Goal: Obtain resource: Download file/media

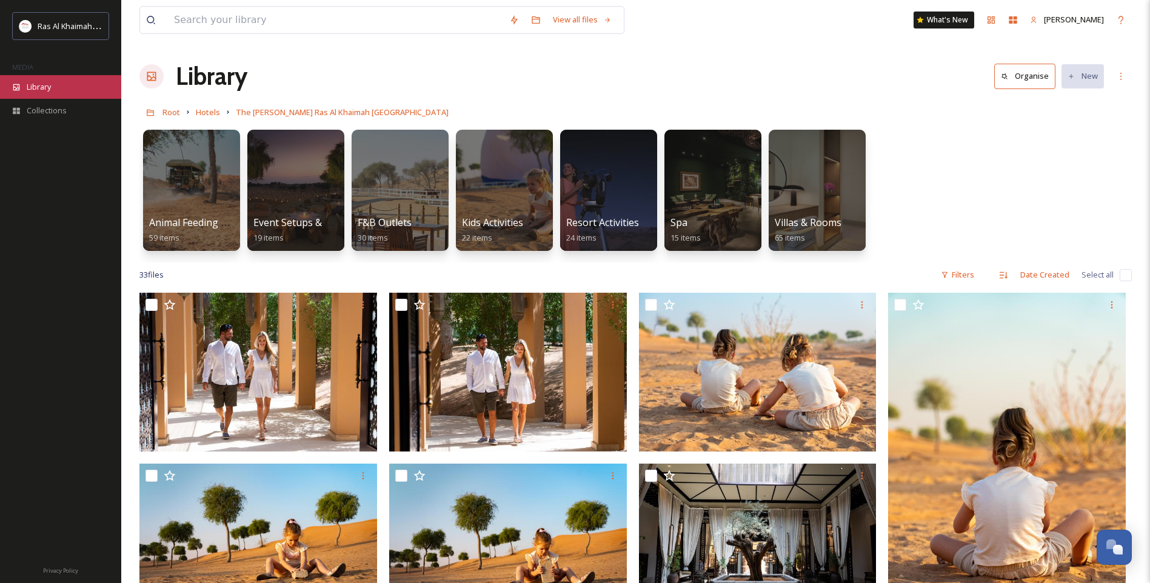
click at [67, 89] on div "Library" at bounding box center [60, 87] width 121 height 24
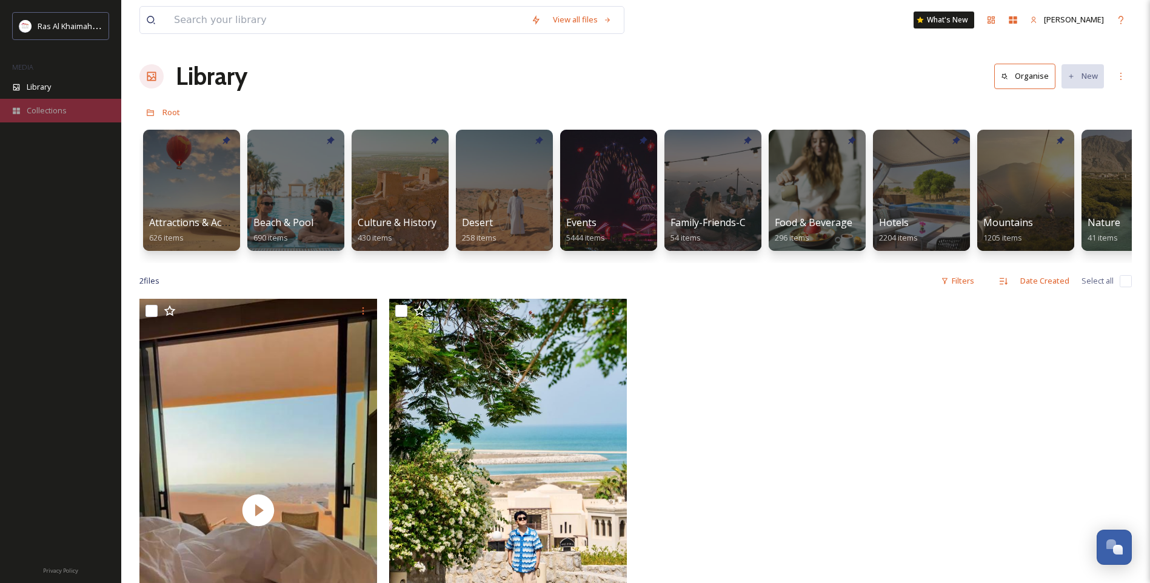
click at [45, 110] on span "Collections" at bounding box center [47, 111] width 40 height 12
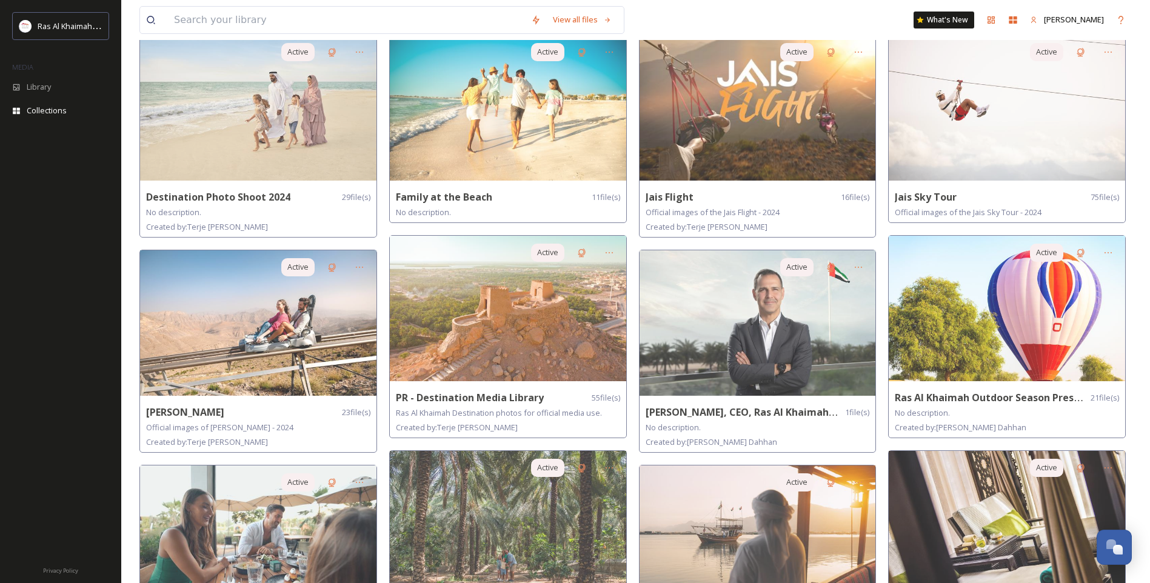
scroll to position [615, 0]
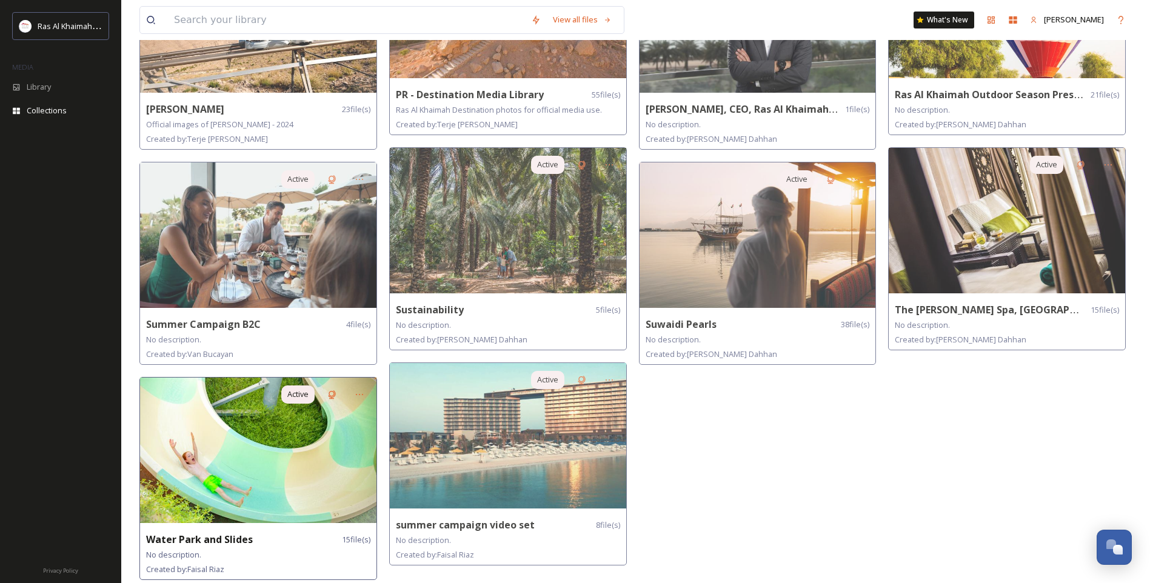
click at [201, 465] on img at bounding box center [258, 451] width 236 height 146
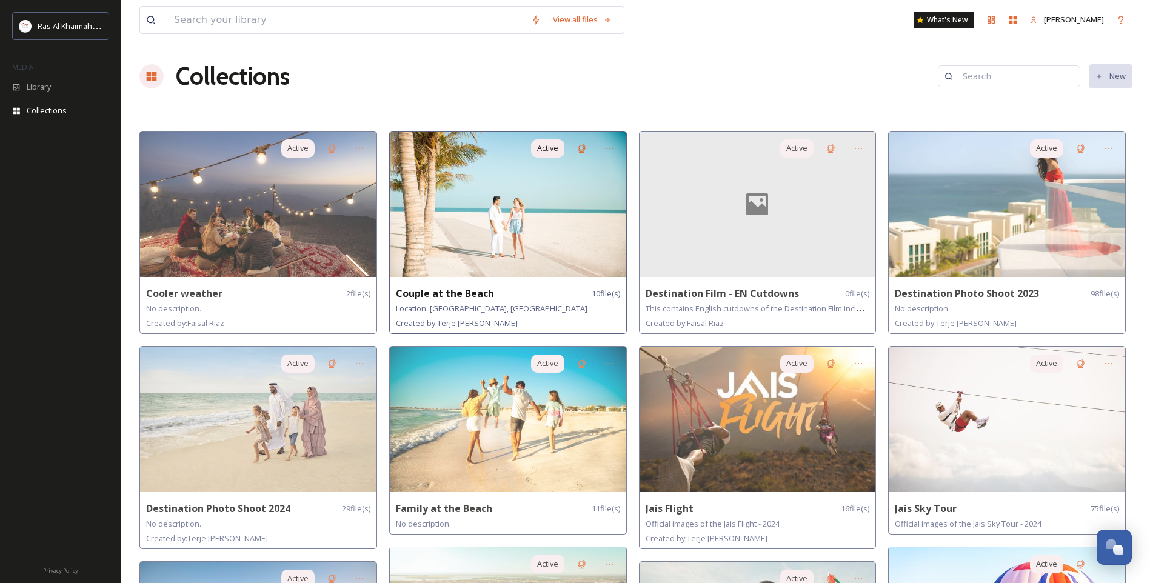
click at [508, 216] on img at bounding box center [508, 205] width 236 height 146
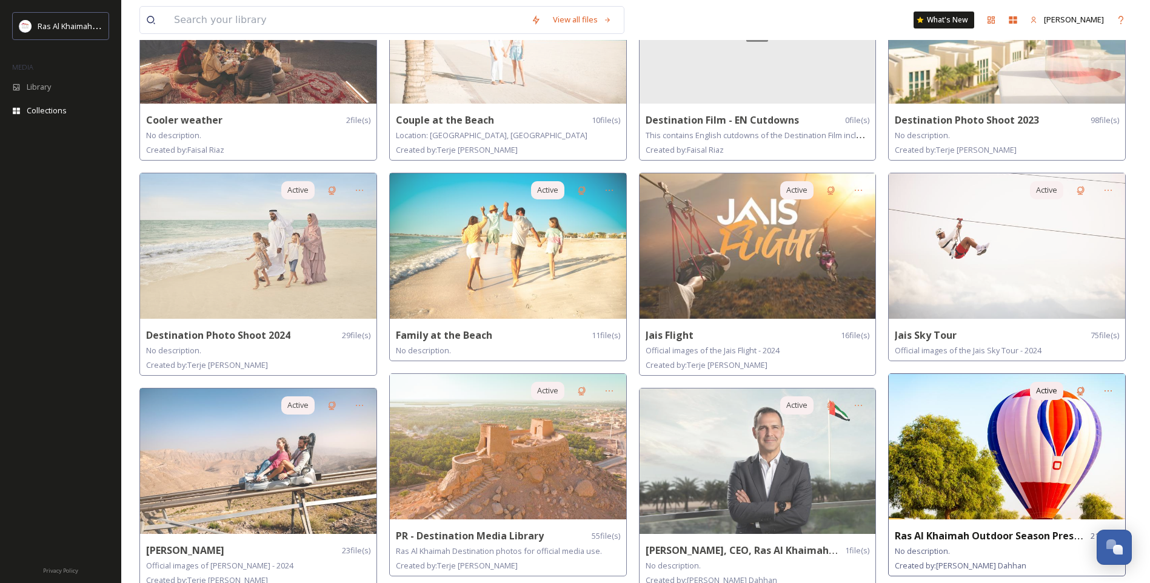
scroll to position [243, 0]
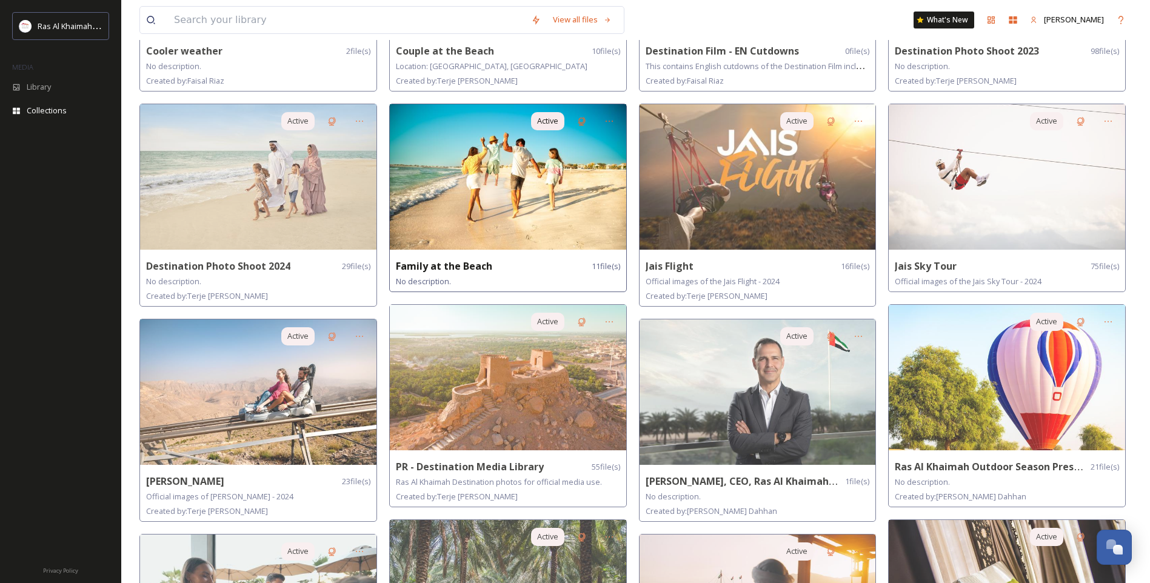
click at [474, 215] on img at bounding box center [508, 177] width 236 height 146
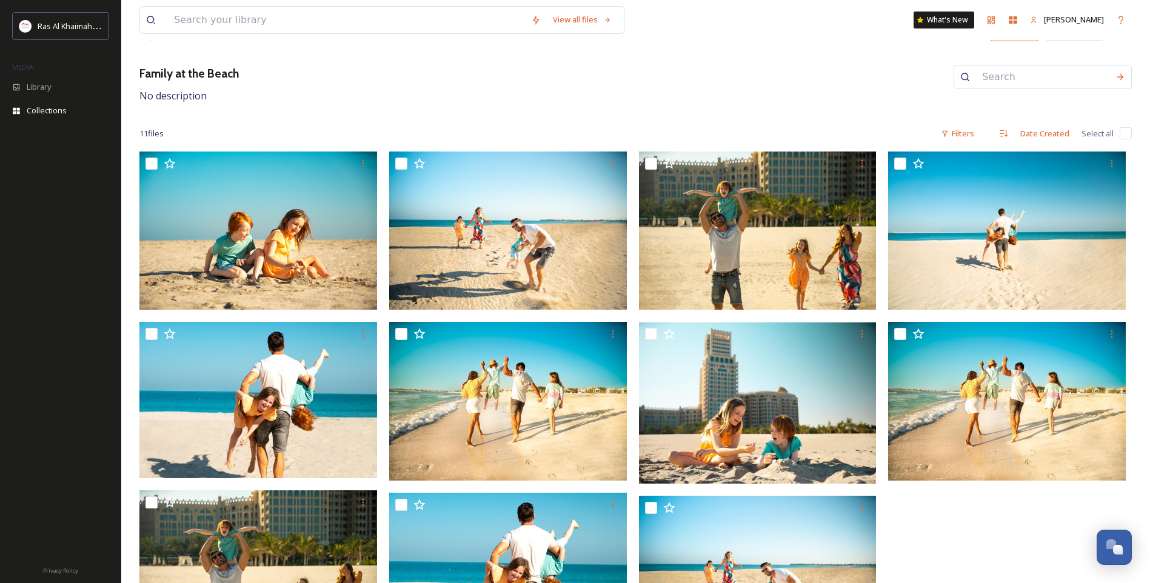
scroll to position [124, 0]
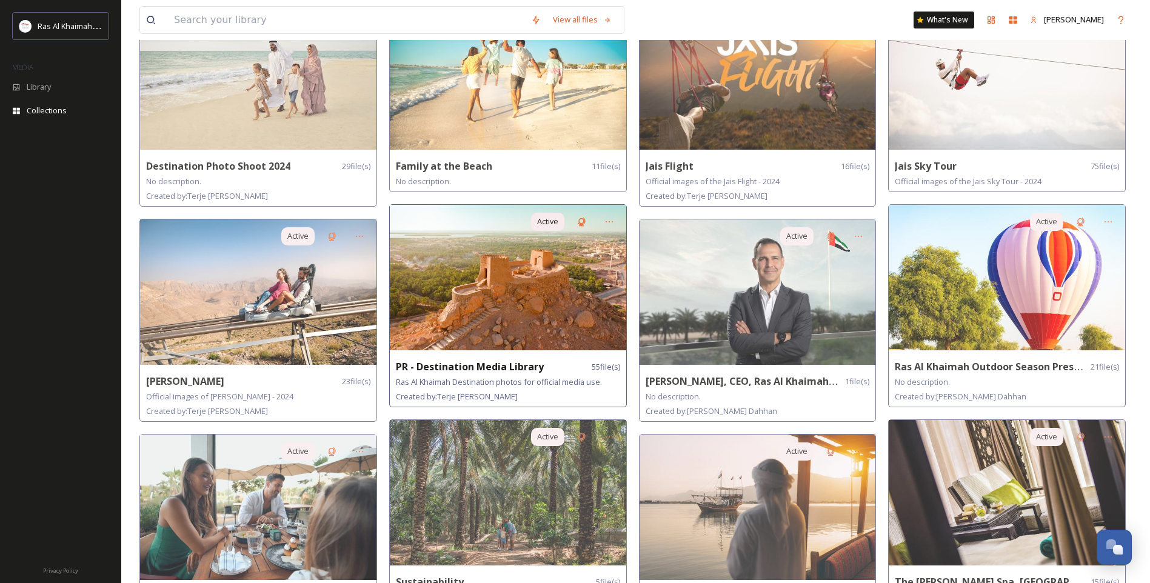
scroll to position [485, 0]
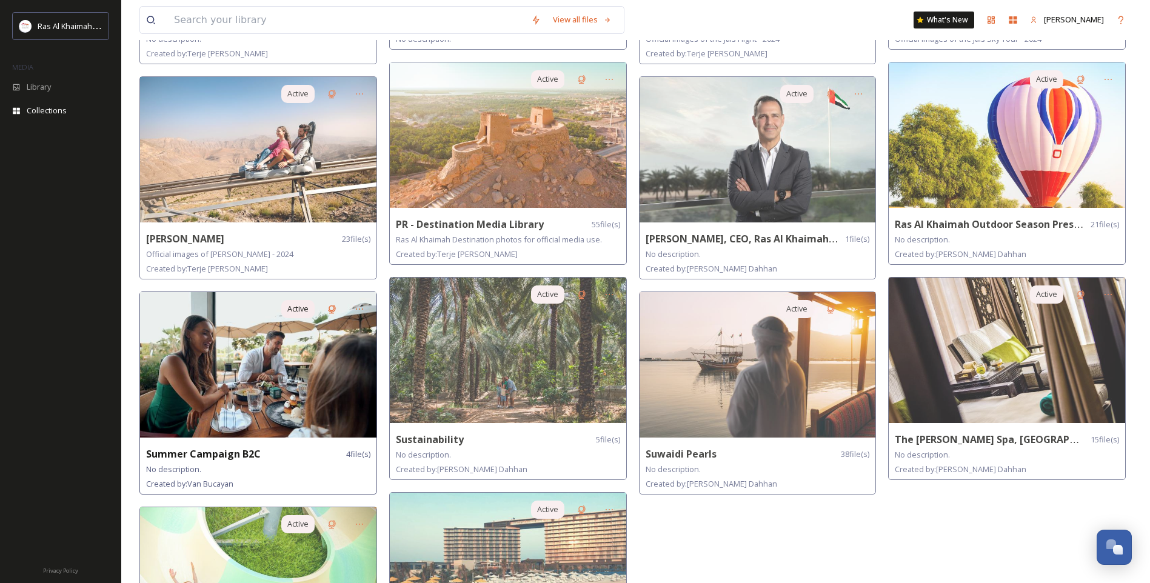
click at [216, 347] on img at bounding box center [258, 365] width 236 height 146
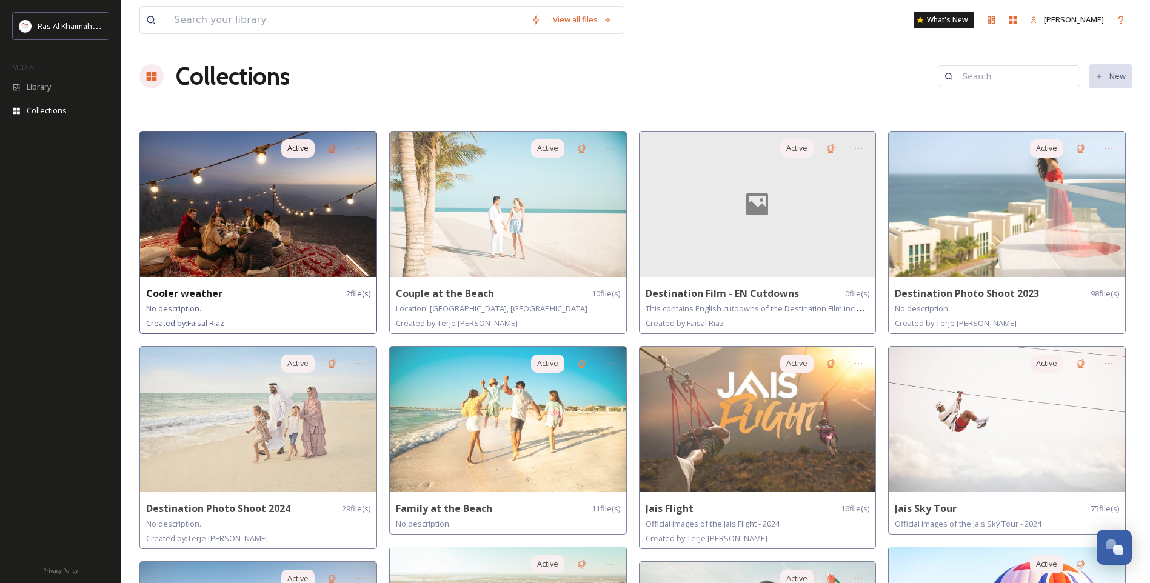
click at [284, 235] on img at bounding box center [258, 205] width 236 height 146
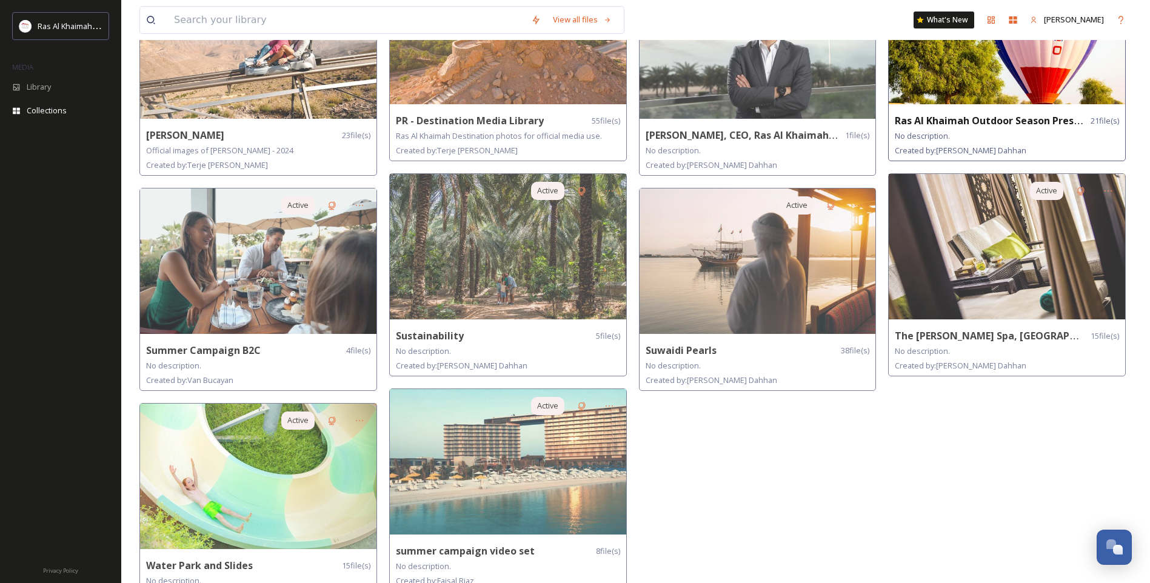
scroll to position [615, 0]
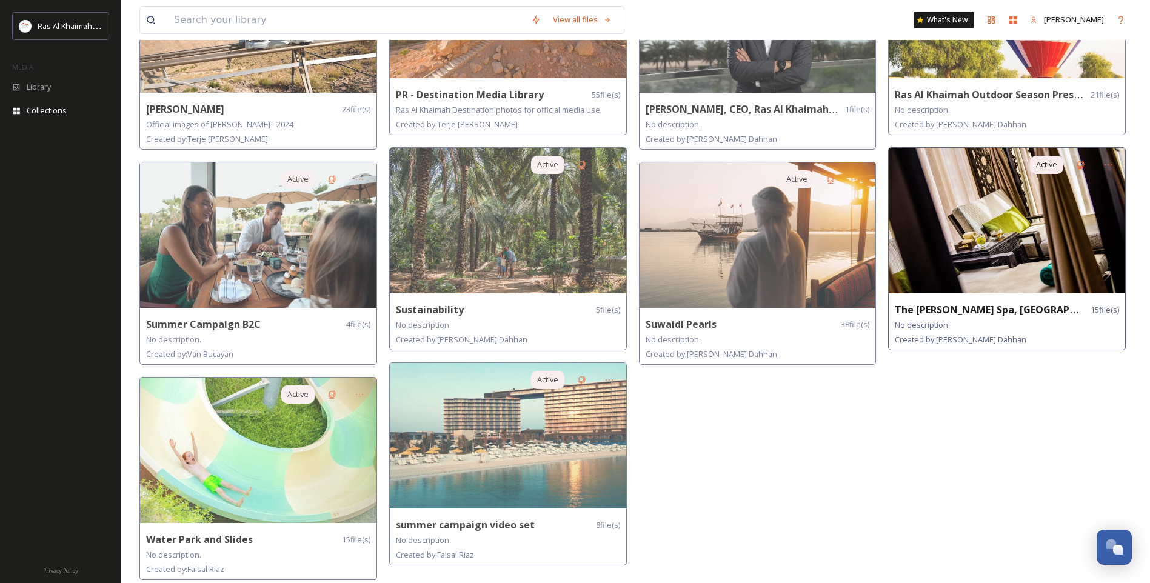
click at [953, 242] on img at bounding box center [1007, 221] width 236 height 146
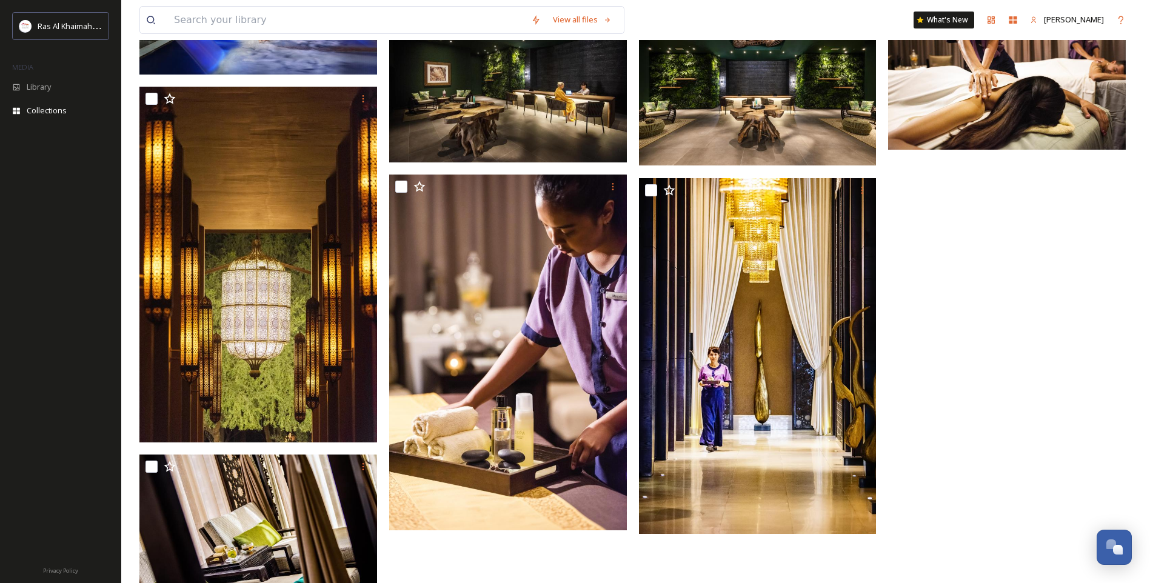
scroll to position [569, 0]
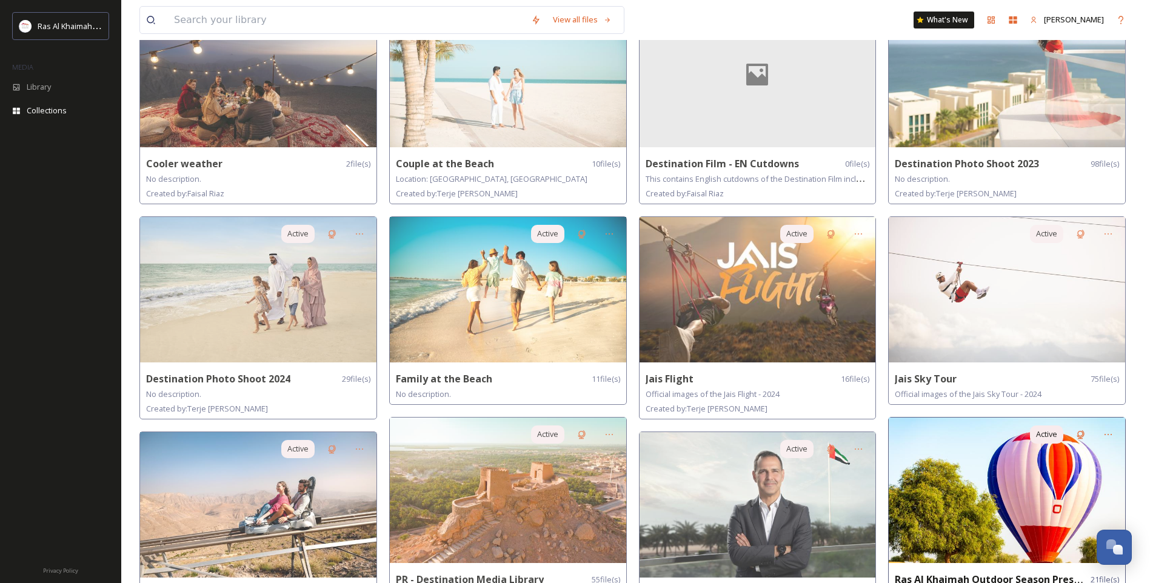
scroll to position [182, 0]
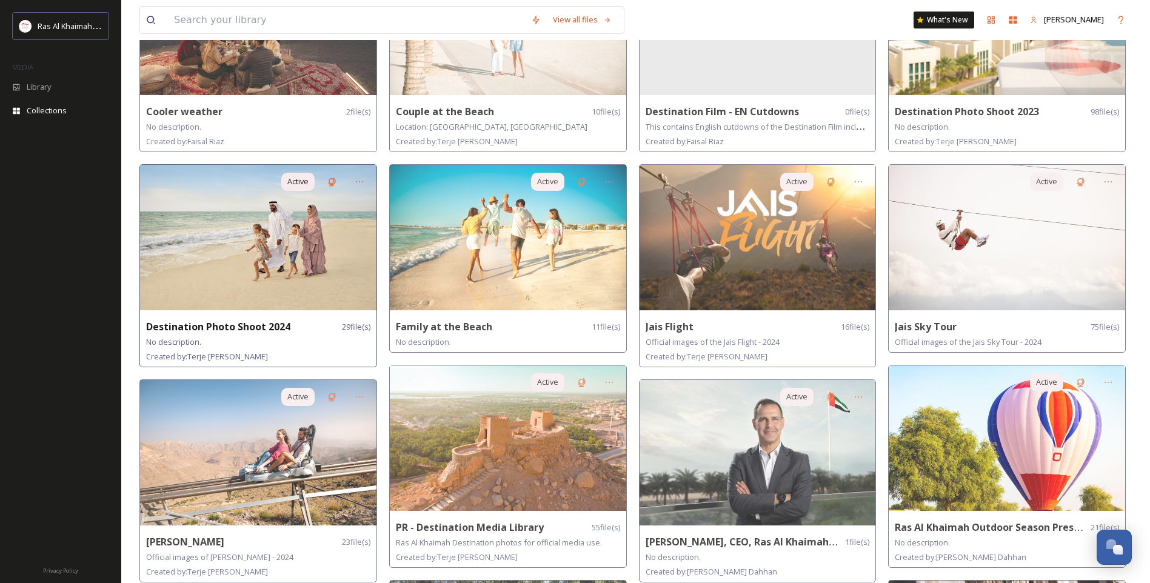
click at [314, 296] on img at bounding box center [258, 238] width 236 height 146
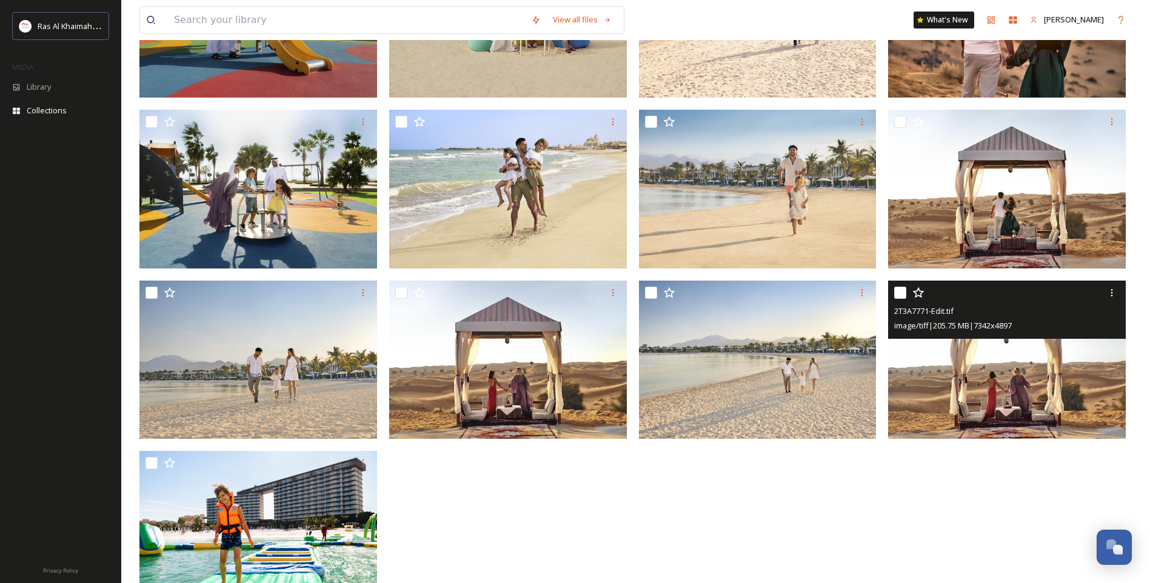
scroll to position [975, 0]
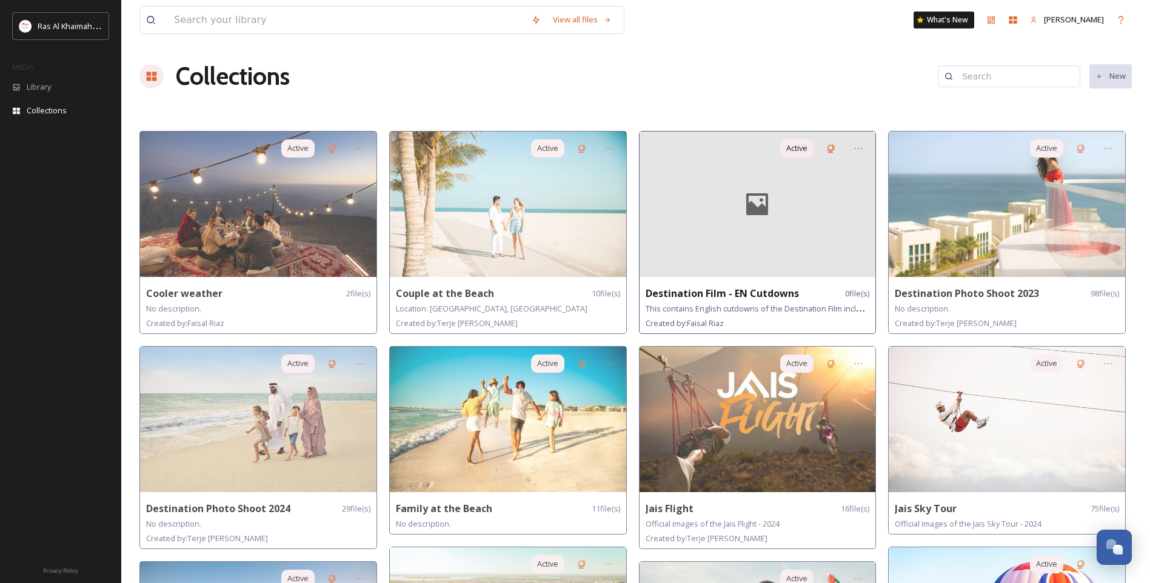
click at [769, 224] on div at bounding box center [758, 205] width 236 height 146
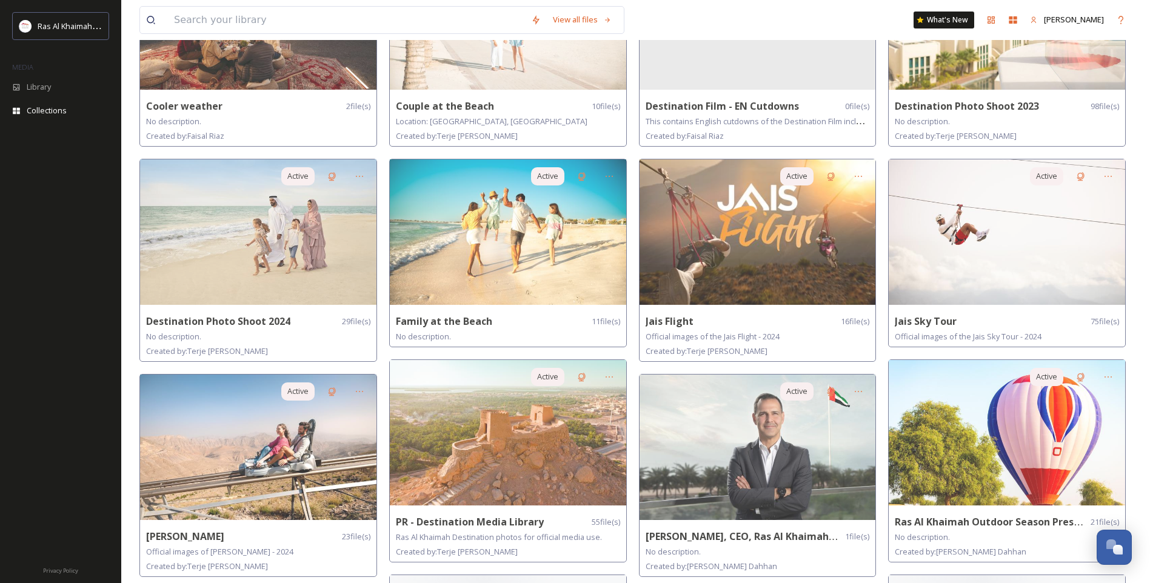
scroll to position [303, 0]
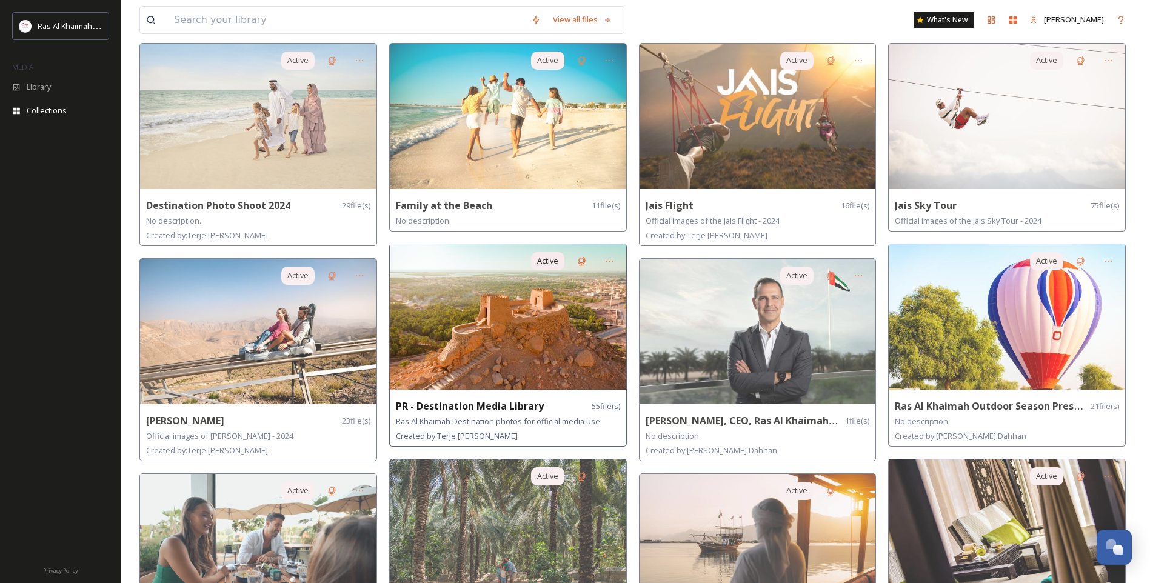
click at [529, 338] on img at bounding box center [508, 317] width 236 height 146
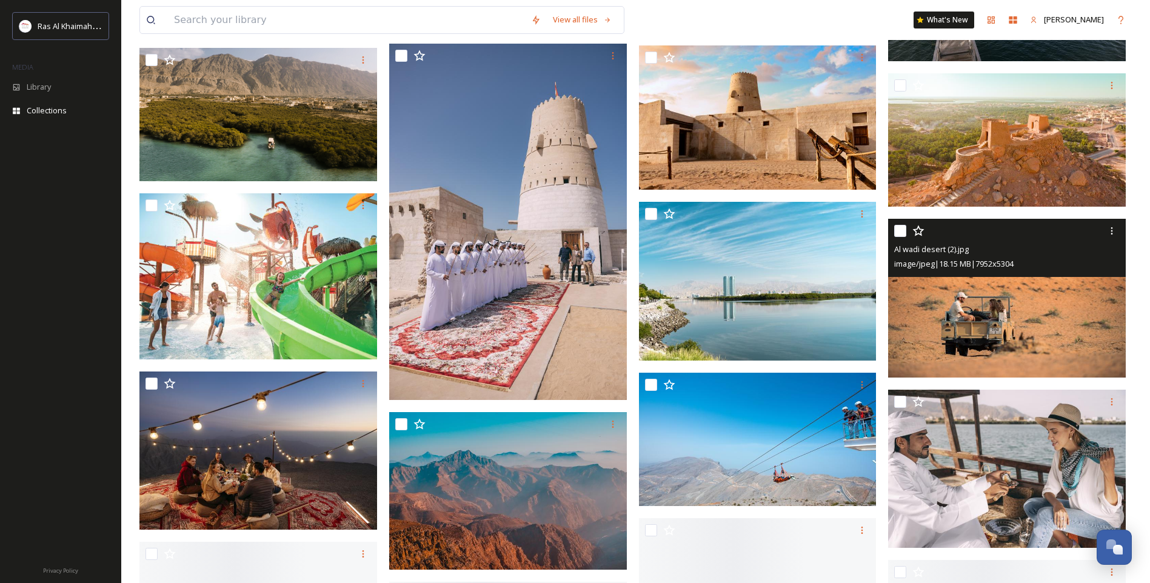
scroll to position [1091, 0]
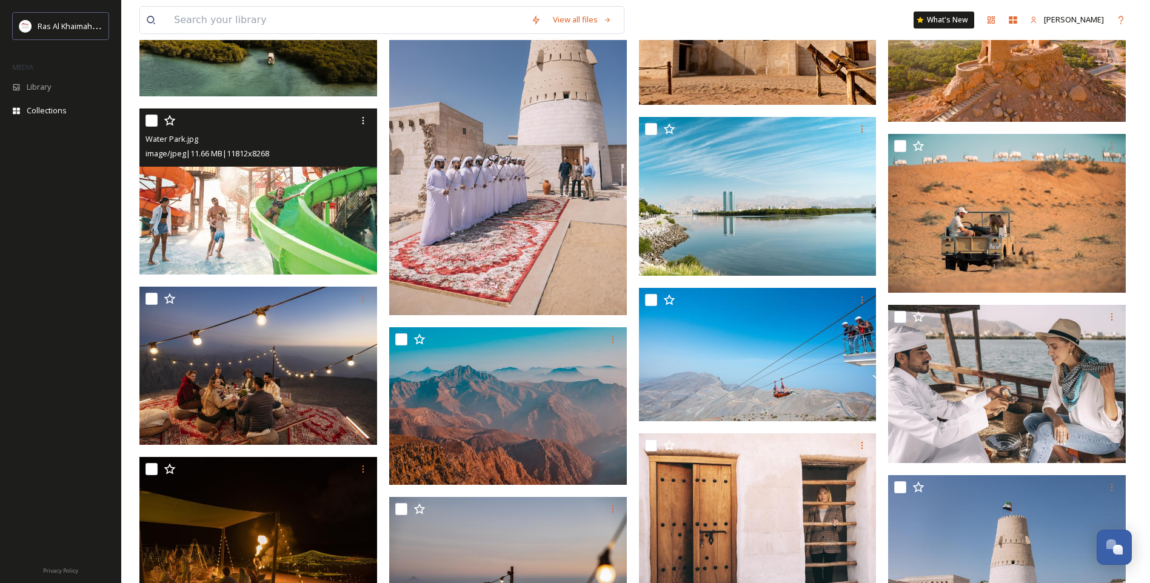
click at [274, 220] on img at bounding box center [258, 192] width 238 height 166
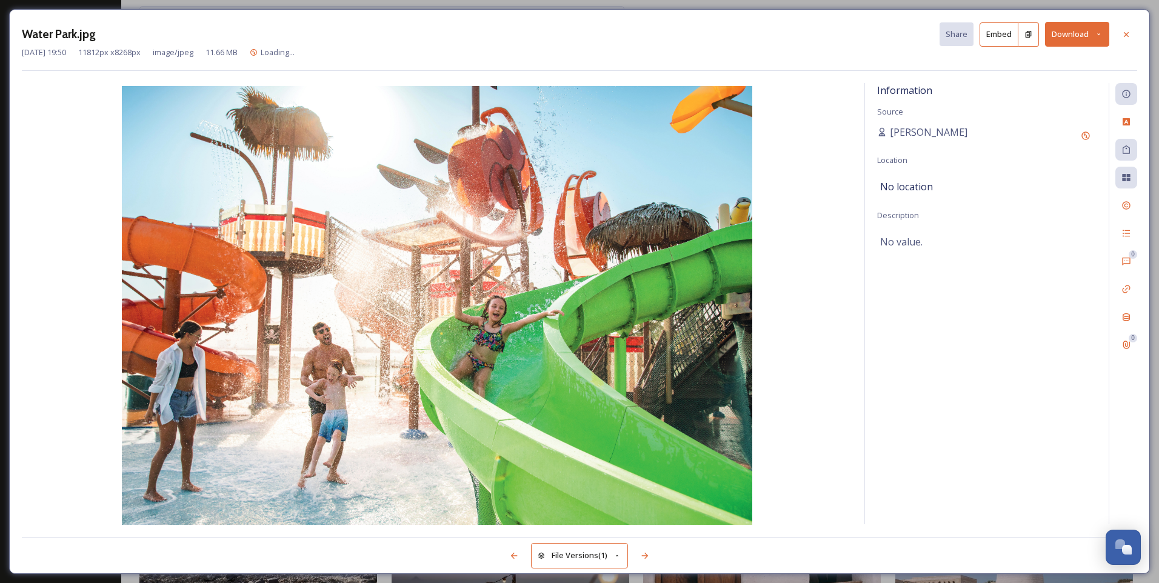
click at [1098, 29] on button "Download" at bounding box center [1077, 34] width 64 height 25
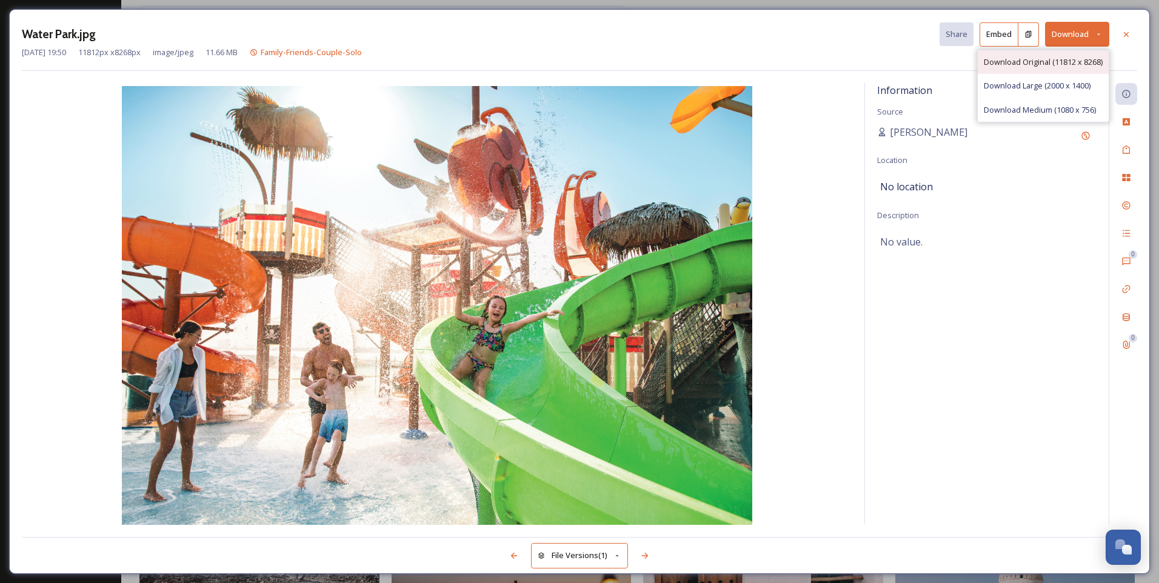
click at [1026, 64] on span "Download Original (11812 x 8268)" at bounding box center [1043, 62] width 119 height 12
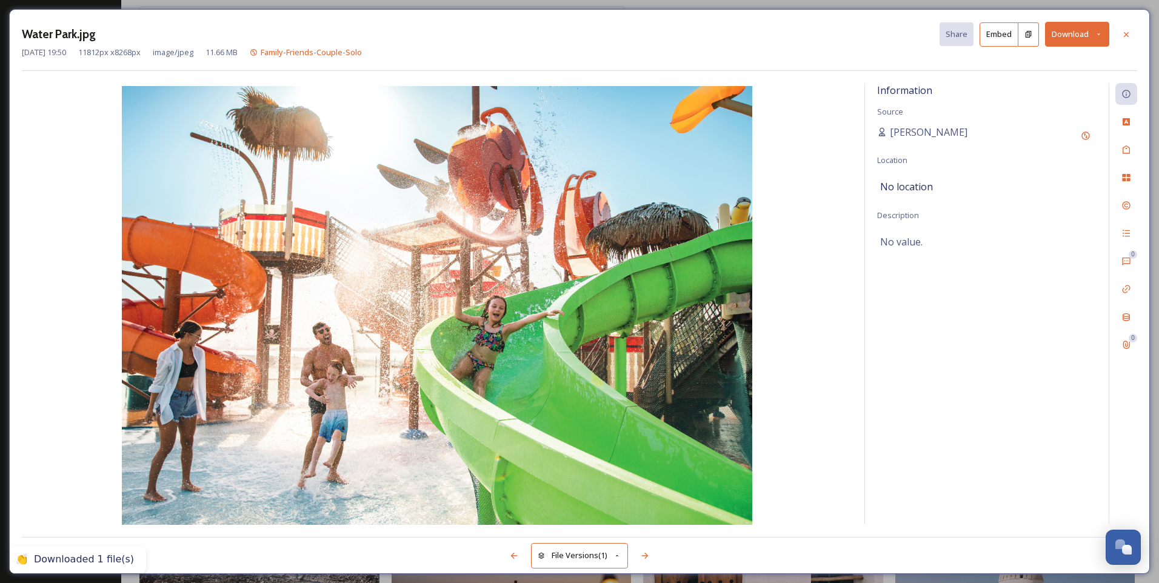
drag, startPoint x: 1124, startPoint y: 32, endPoint x: 1104, endPoint y: 141, distance: 111.4
click at [1124, 32] on icon at bounding box center [1127, 35] width 10 height 10
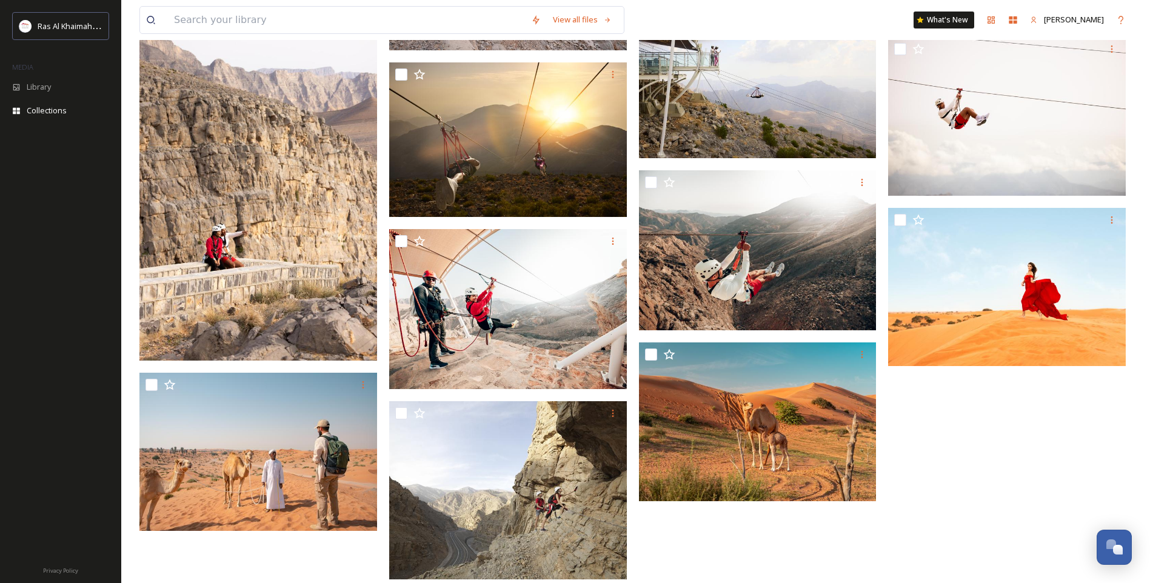
scroll to position [2246, 0]
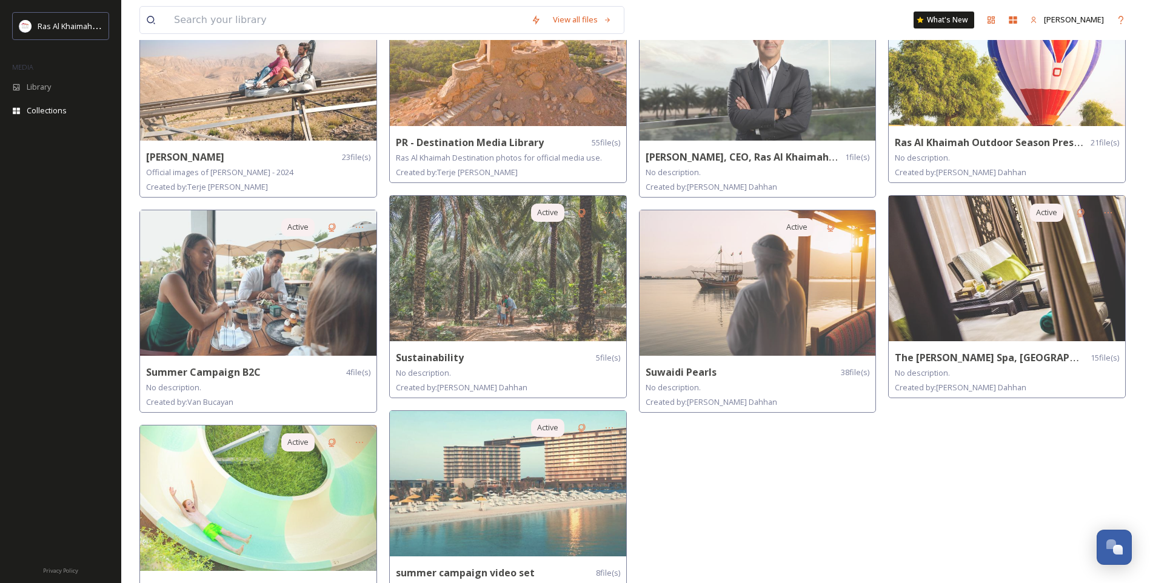
scroll to position [606, 0]
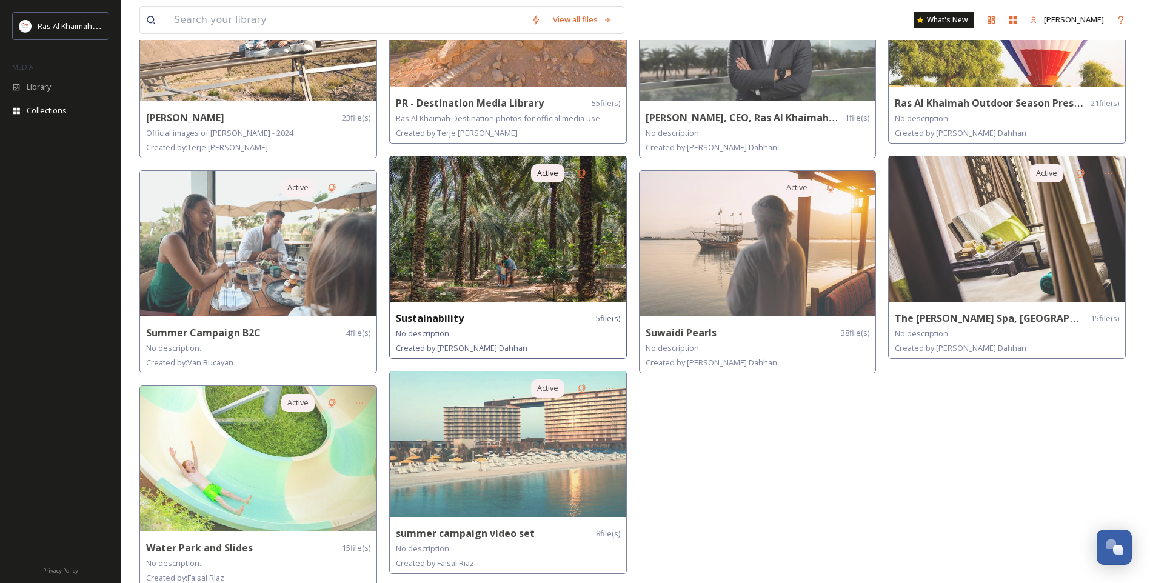
click at [530, 286] on img at bounding box center [508, 229] width 236 height 146
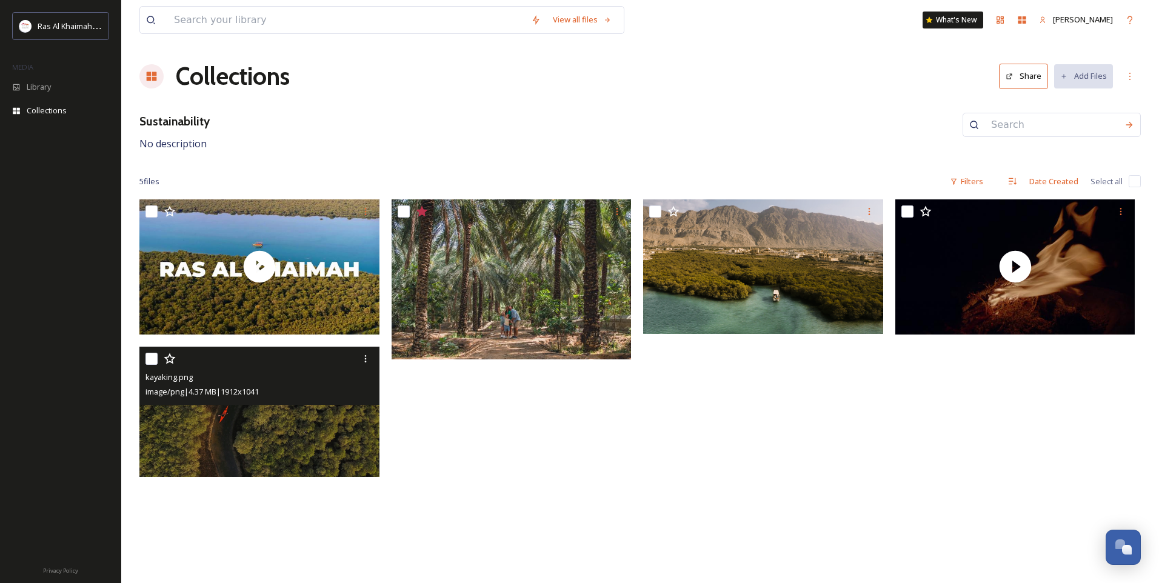
click at [218, 431] on img at bounding box center [259, 412] width 240 height 131
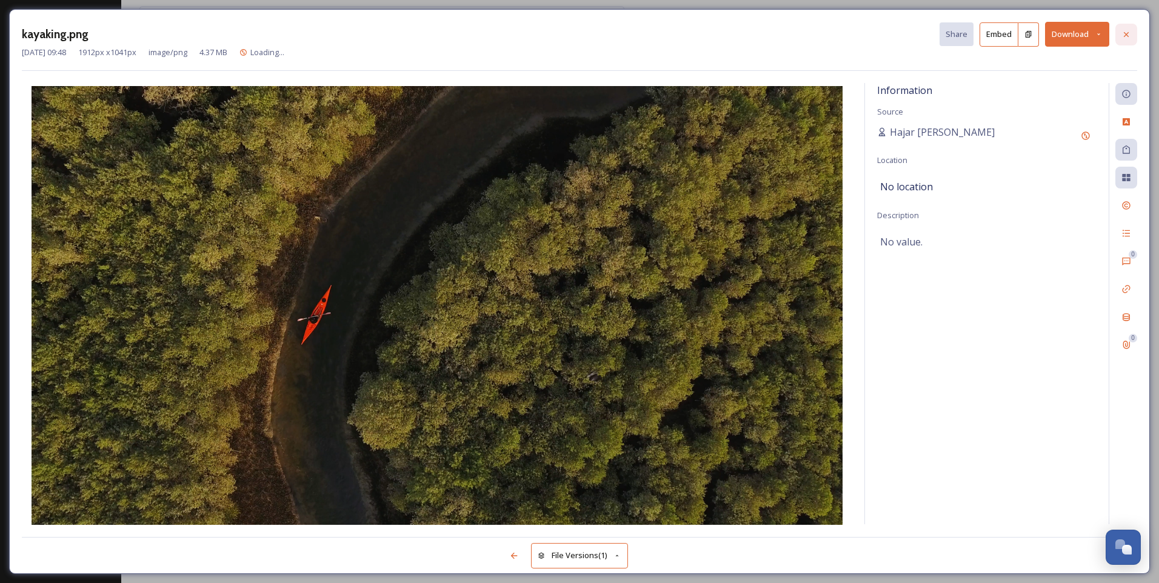
click at [1125, 33] on icon at bounding box center [1127, 35] width 10 height 10
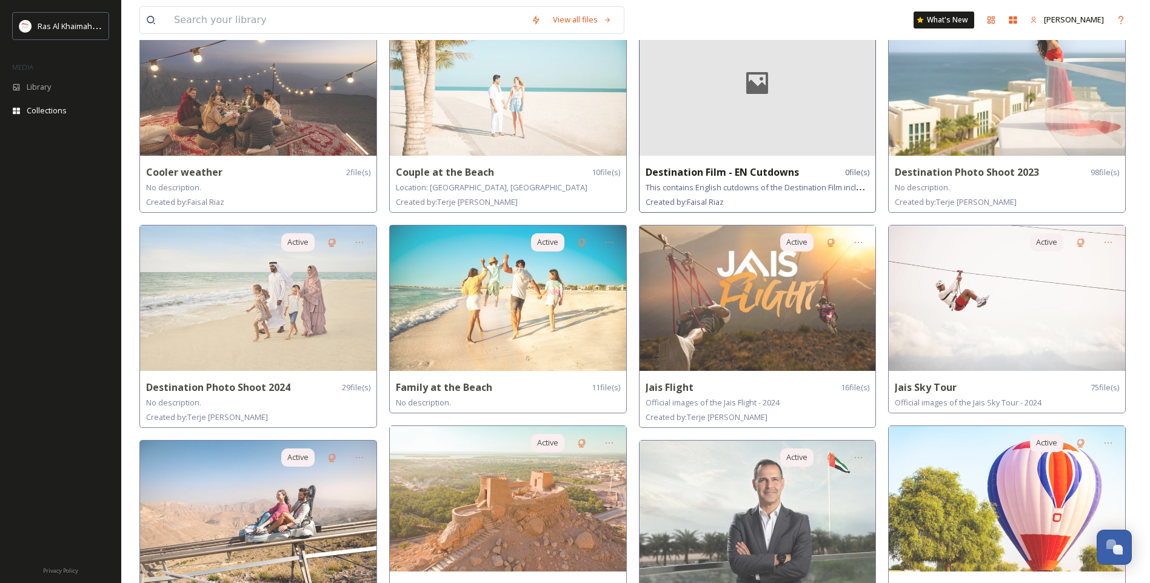
scroll to position [182, 0]
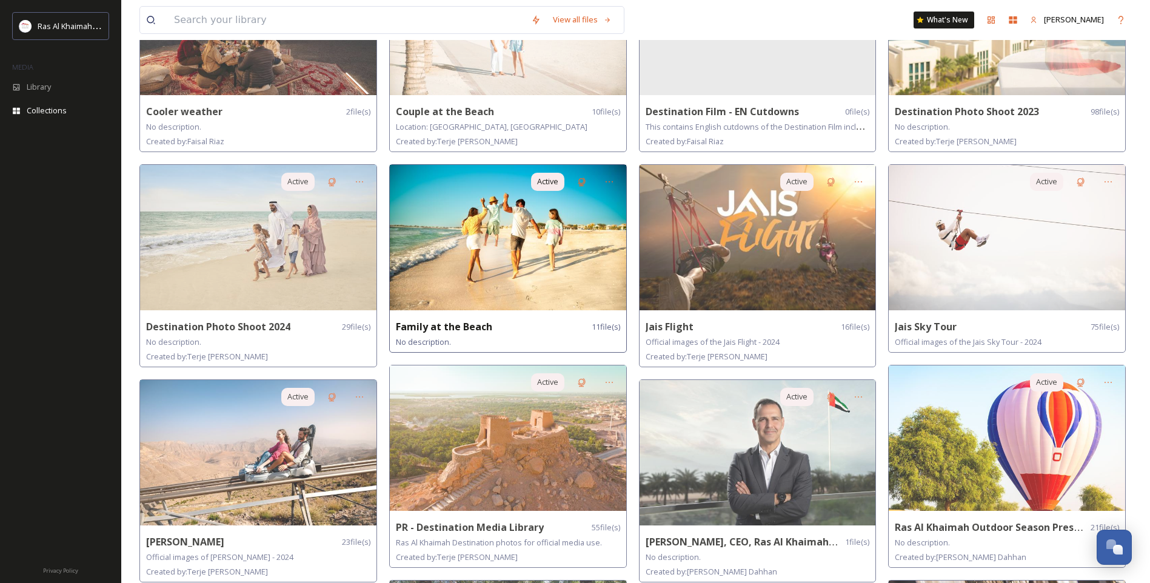
click at [532, 245] on img at bounding box center [508, 238] width 236 height 146
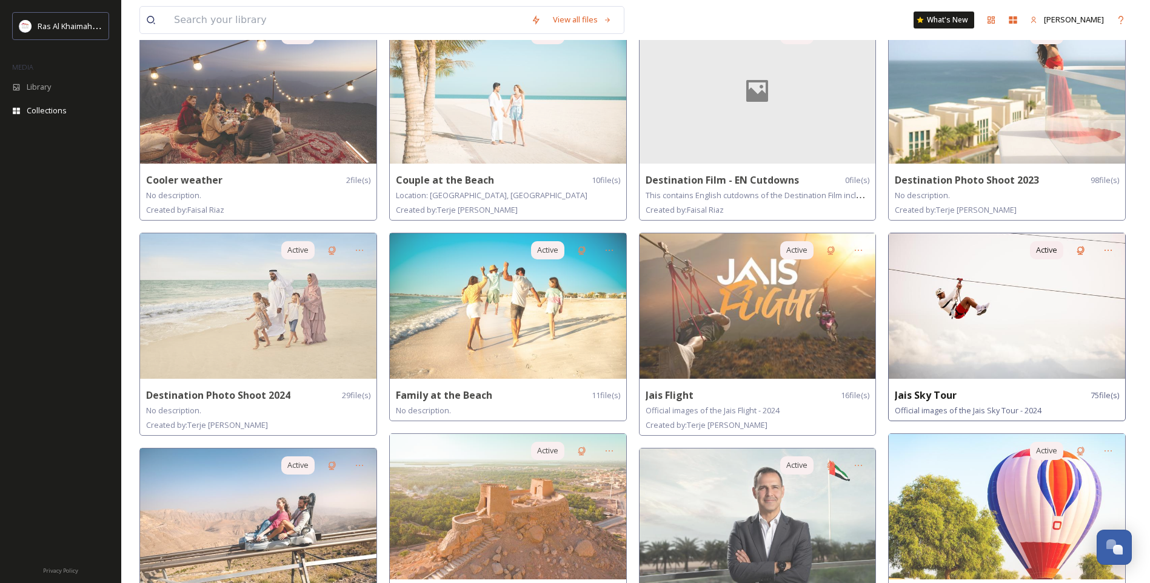
scroll to position [121, 0]
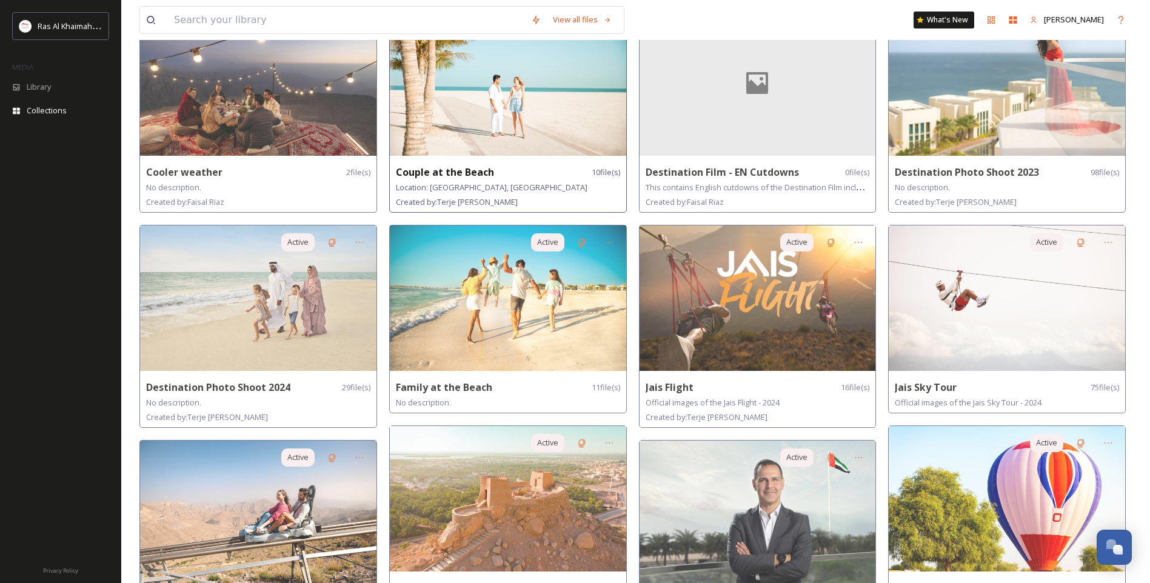
click at [494, 92] on img at bounding box center [508, 83] width 236 height 146
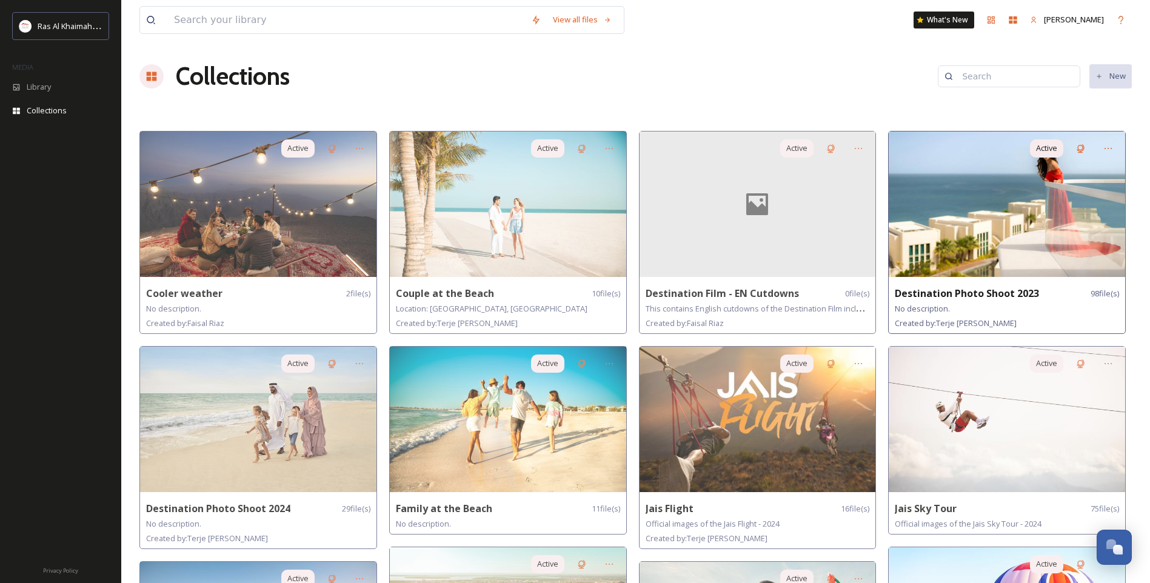
click at [1007, 218] on img at bounding box center [1007, 205] width 236 height 146
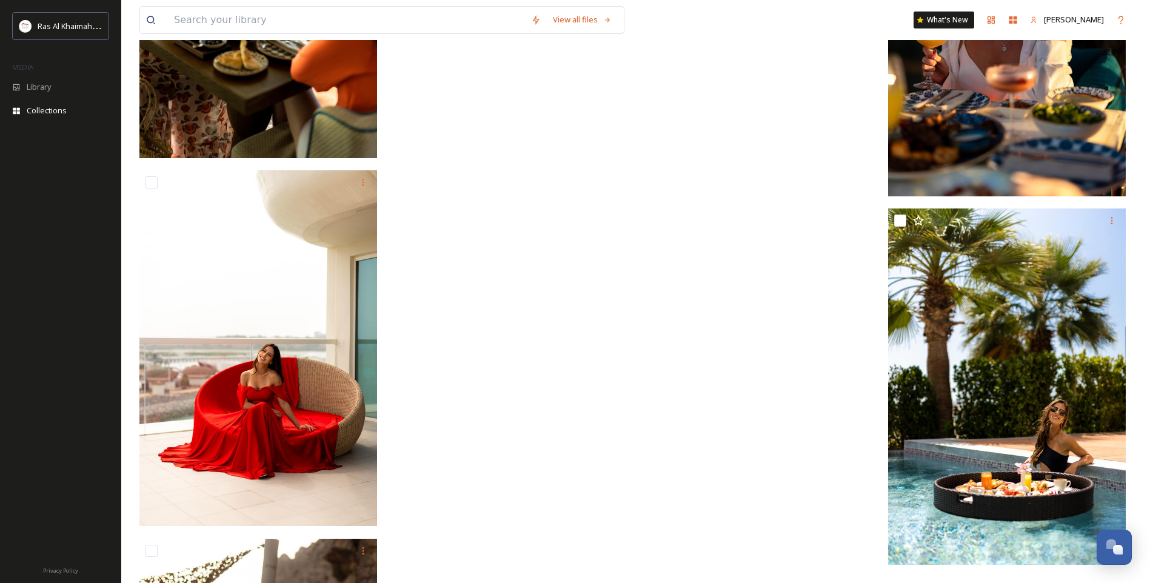
scroll to position [7094, 0]
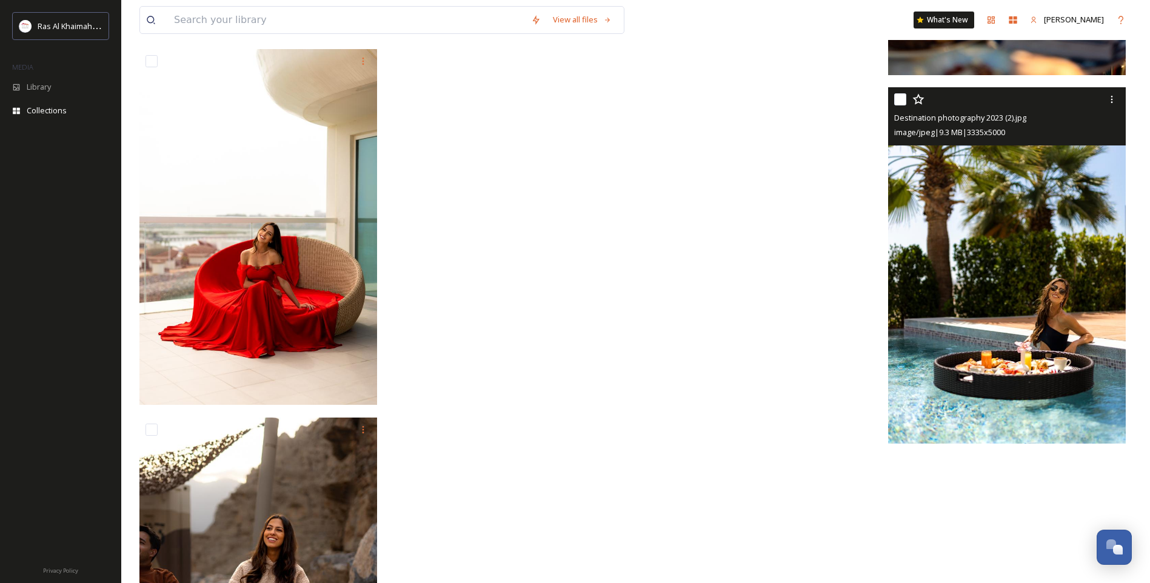
click at [995, 306] on img at bounding box center [1007, 265] width 238 height 356
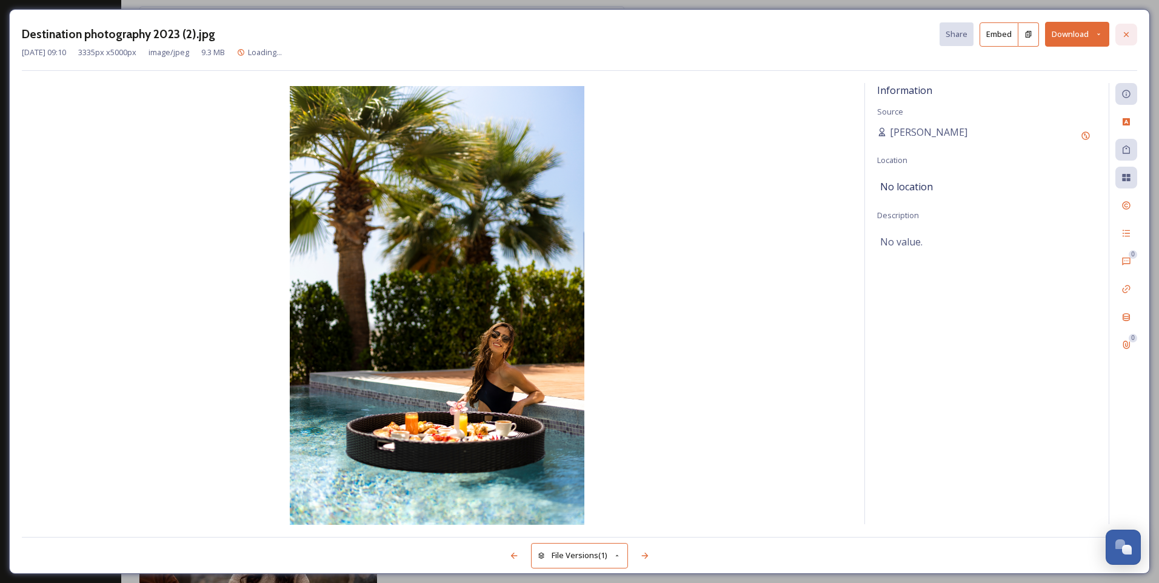
click at [1126, 32] on icon at bounding box center [1127, 35] width 10 height 10
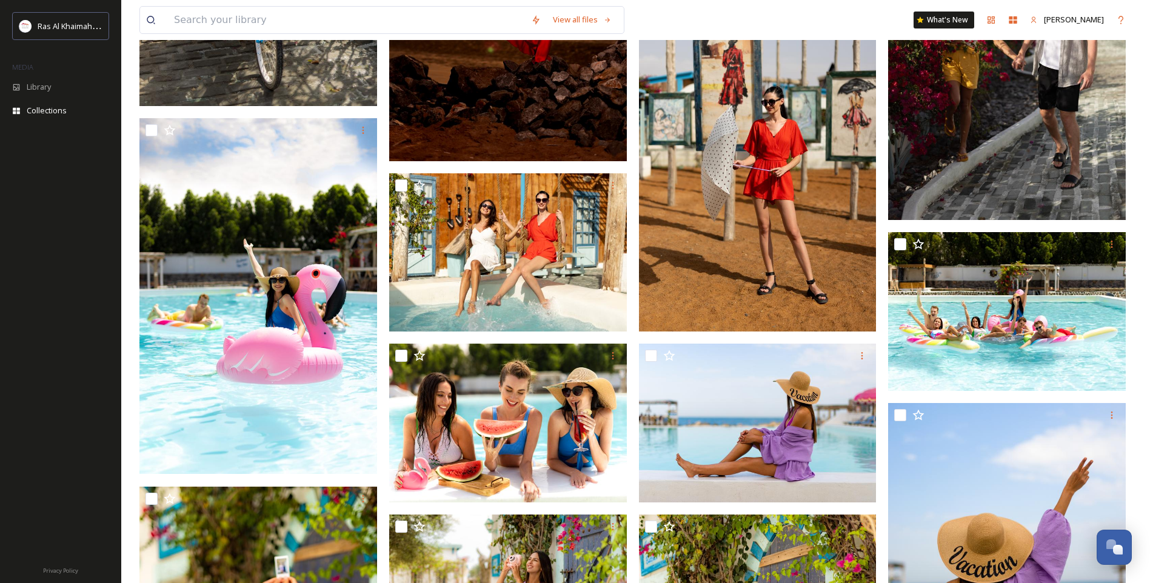
scroll to position [1590, 0]
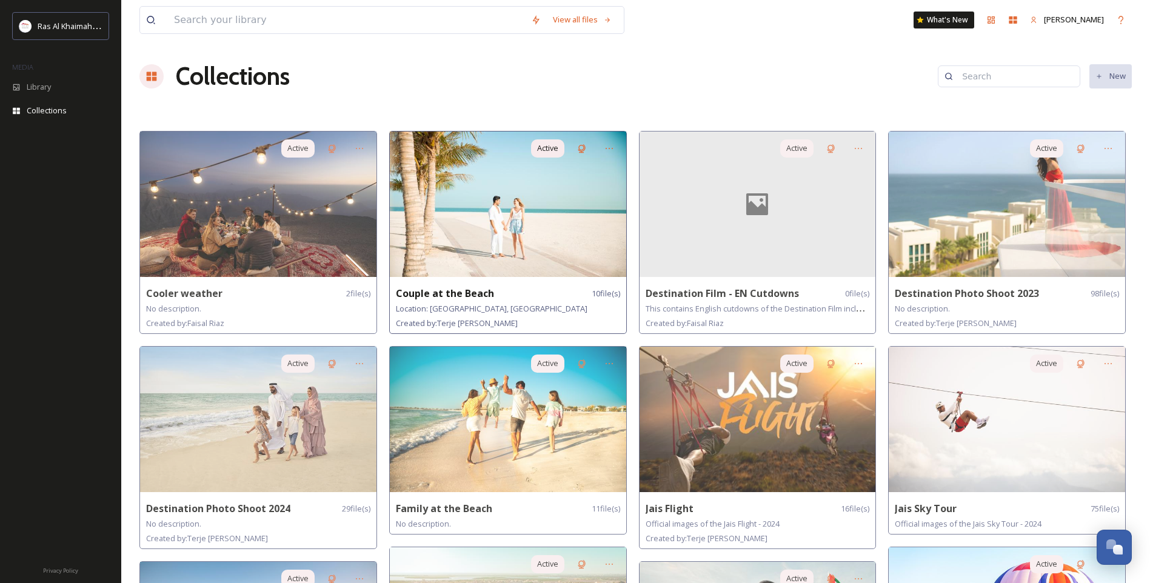
scroll to position [121, 0]
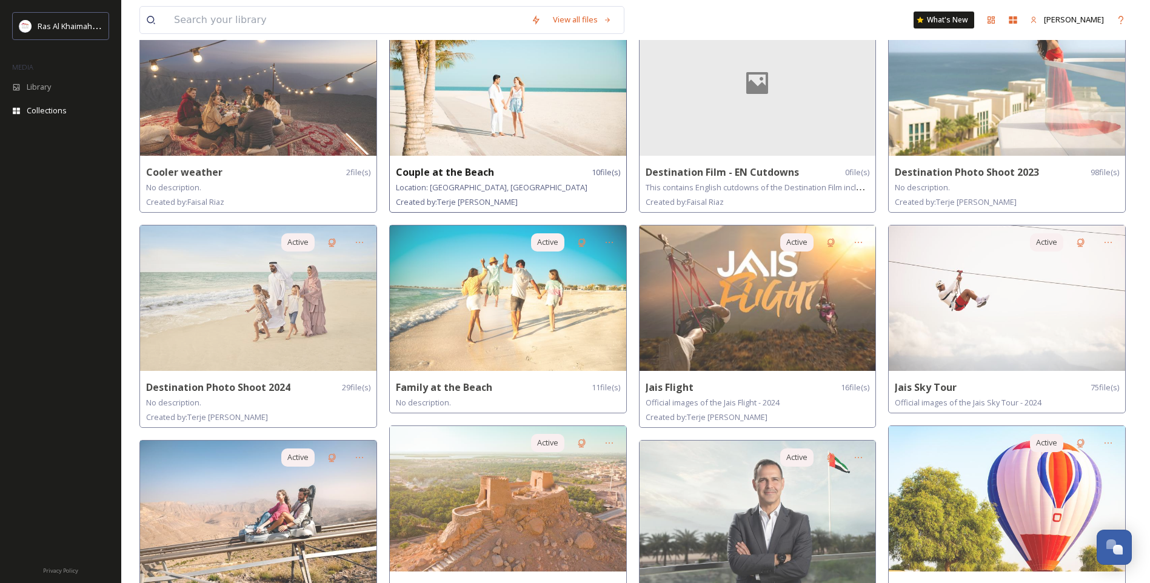
click at [511, 107] on img at bounding box center [508, 83] width 236 height 146
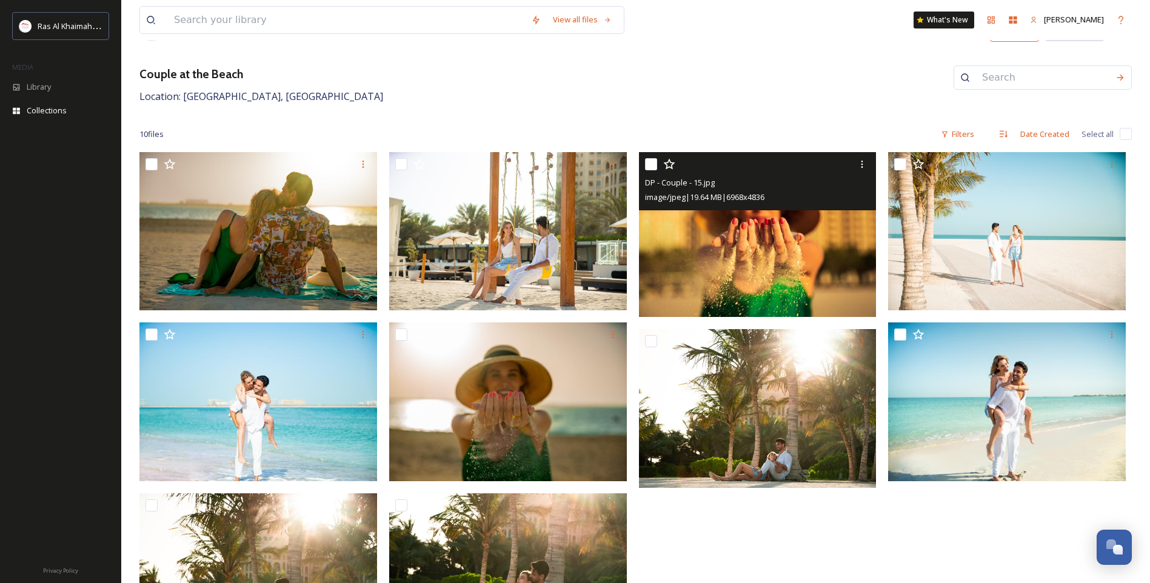
scroll to position [121, 0]
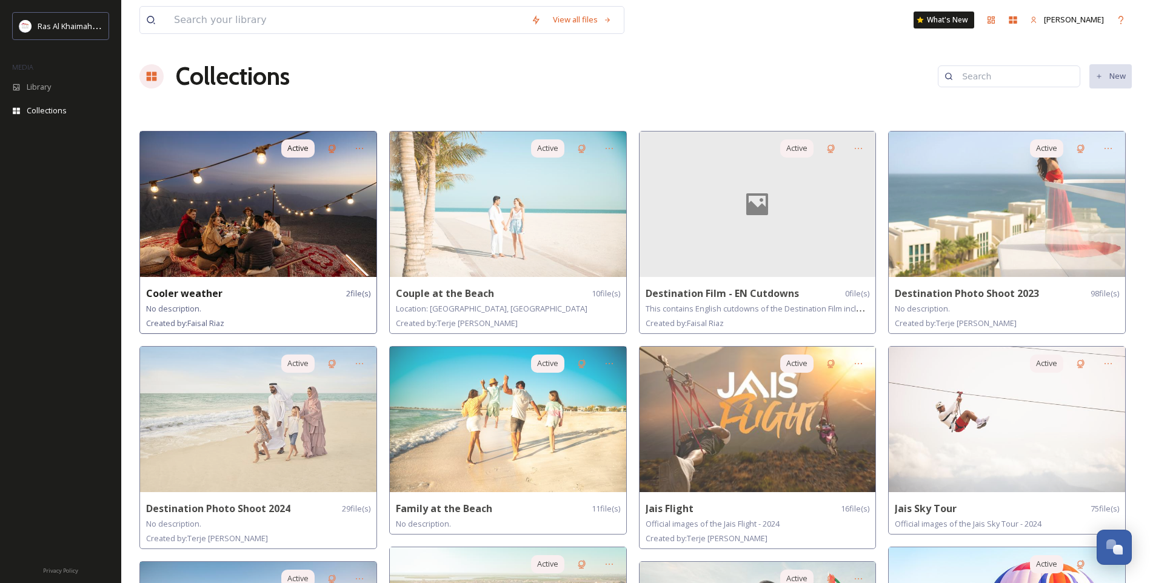
click at [277, 250] on img at bounding box center [258, 205] width 236 height 146
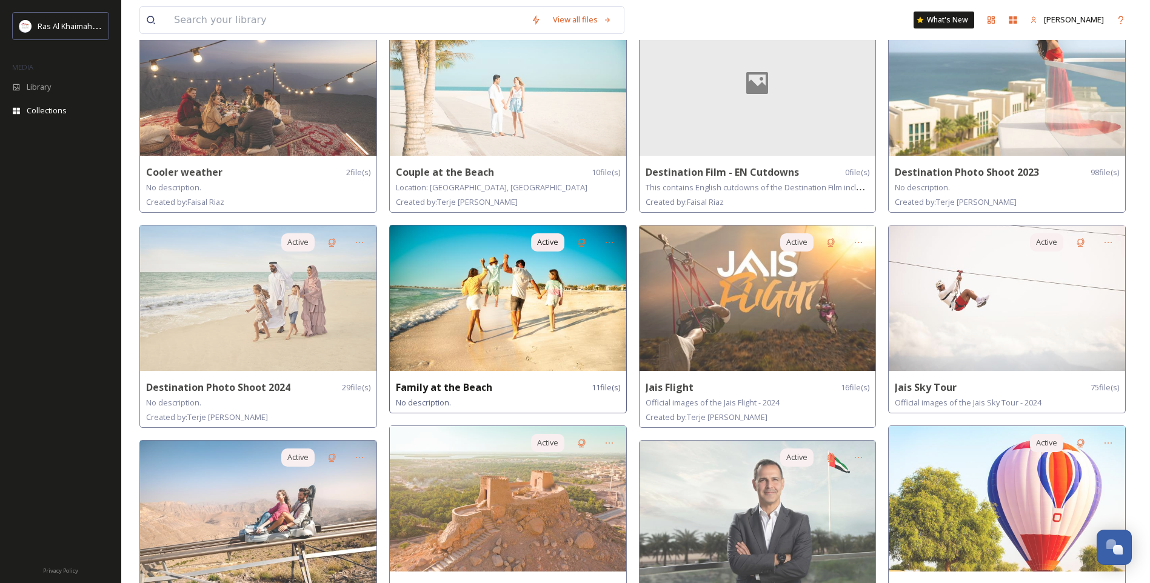
scroll to position [182, 0]
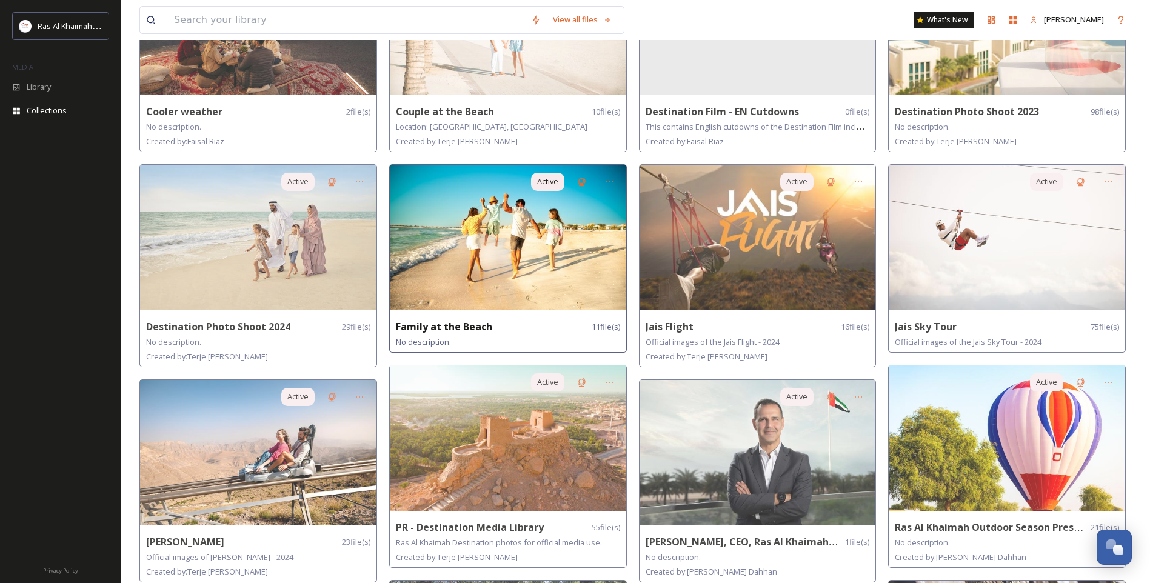
click at [516, 239] on img at bounding box center [508, 238] width 236 height 146
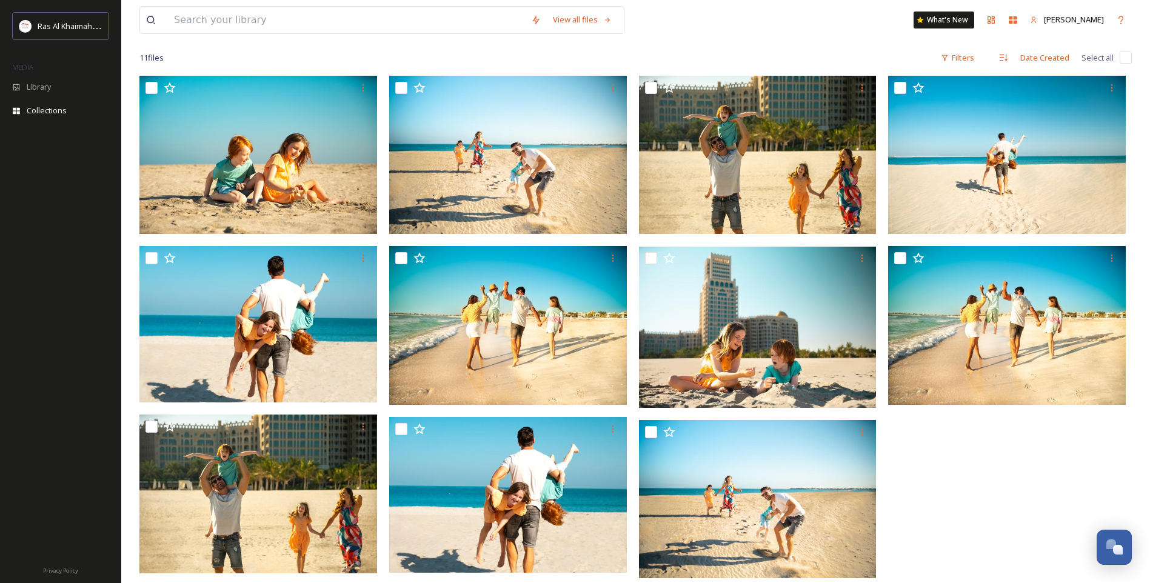
scroll to position [124, 0]
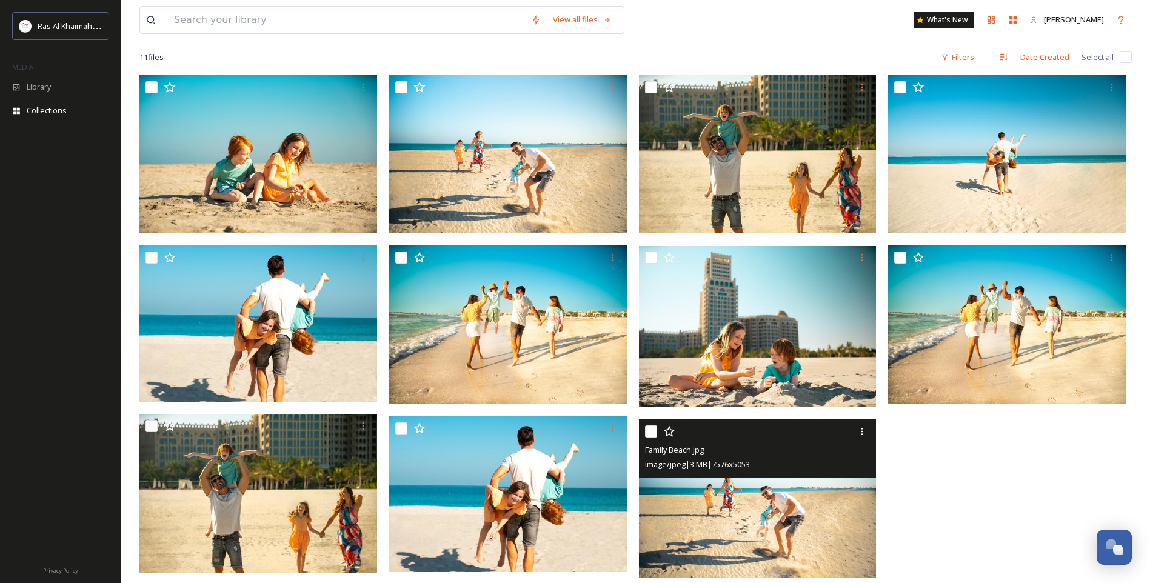
click at [816, 494] on img at bounding box center [758, 499] width 238 height 159
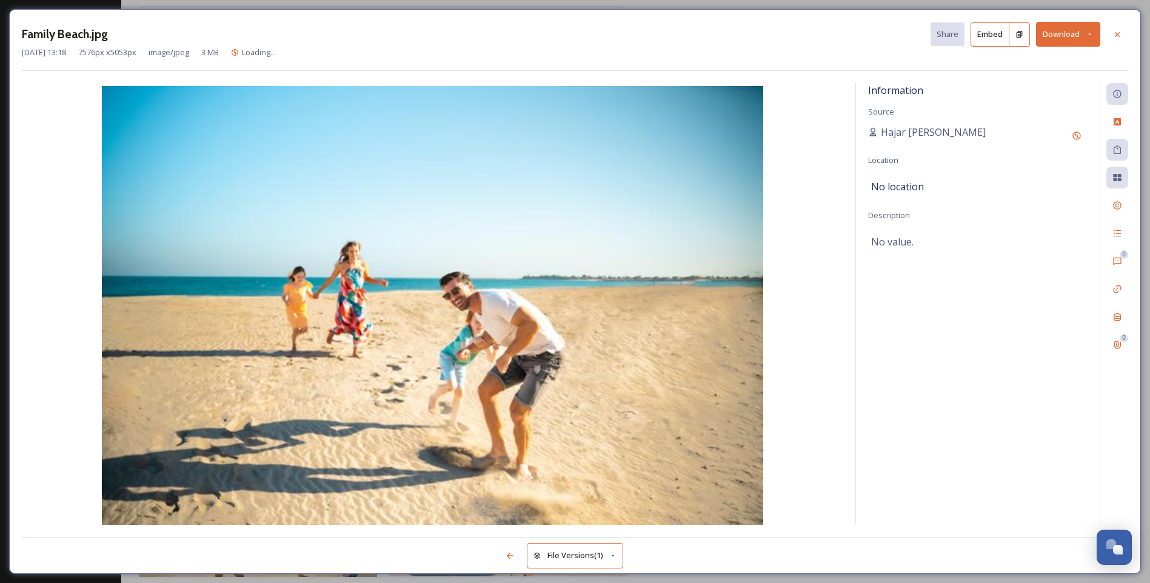
scroll to position [119, 0]
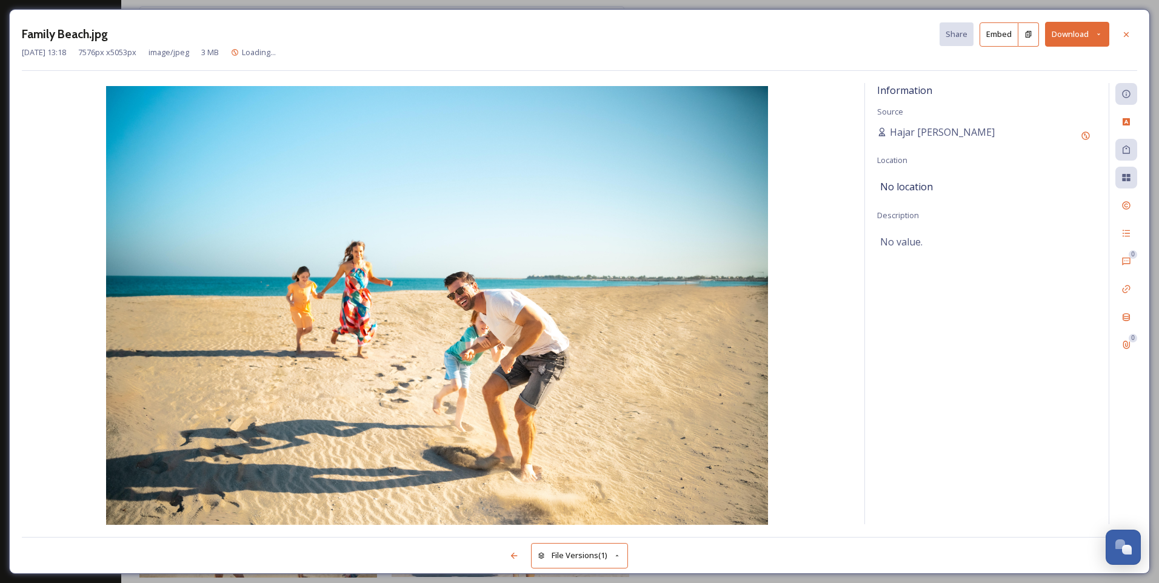
click at [1075, 28] on button "Download" at bounding box center [1077, 34] width 64 height 25
click at [1046, 61] on span "Download Original (7576 x 5053)" at bounding box center [1045, 62] width 115 height 12
click at [1128, 33] on icon at bounding box center [1126, 34] width 5 height 5
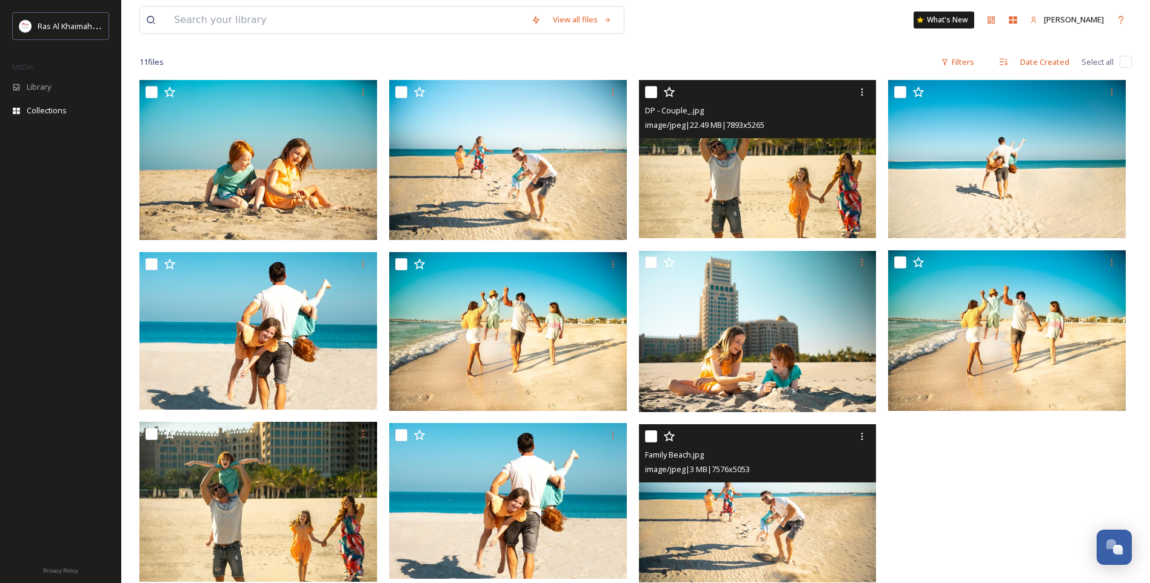
click at [745, 136] on div "DP - Couple_.jpg image/jpeg | 22.49 MB | 7893 x 5265" at bounding box center [758, 109] width 238 height 58
click at [792, 155] on img at bounding box center [758, 159] width 238 height 159
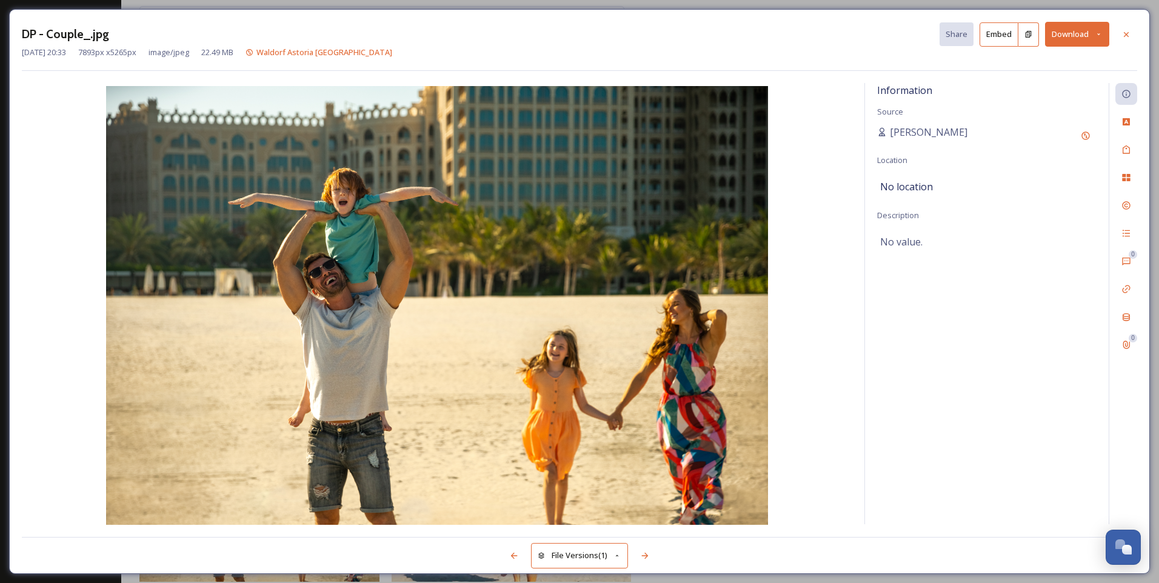
click at [1082, 30] on button "Download" at bounding box center [1077, 34] width 64 height 25
click at [1059, 56] on span "Download Original (7893 x 5265)" at bounding box center [1045, 62] width 115 height 12
click at [1125, 35] on icon at bounding box center [1127, 35] width 10 height 10
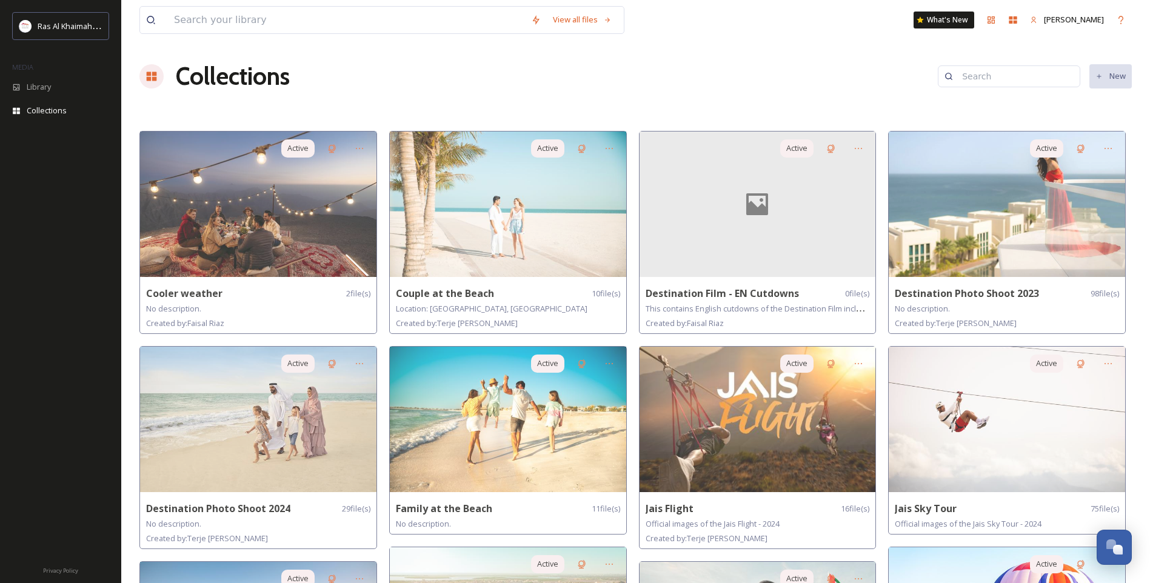
drag, startPoint x: 367, startPoint y: 360, endPoint x: 702, endPoint y: 92, distance: 427.9
click at [701, 92] on div "Collections New" at bounding box center [635, 76] width 993 height 36
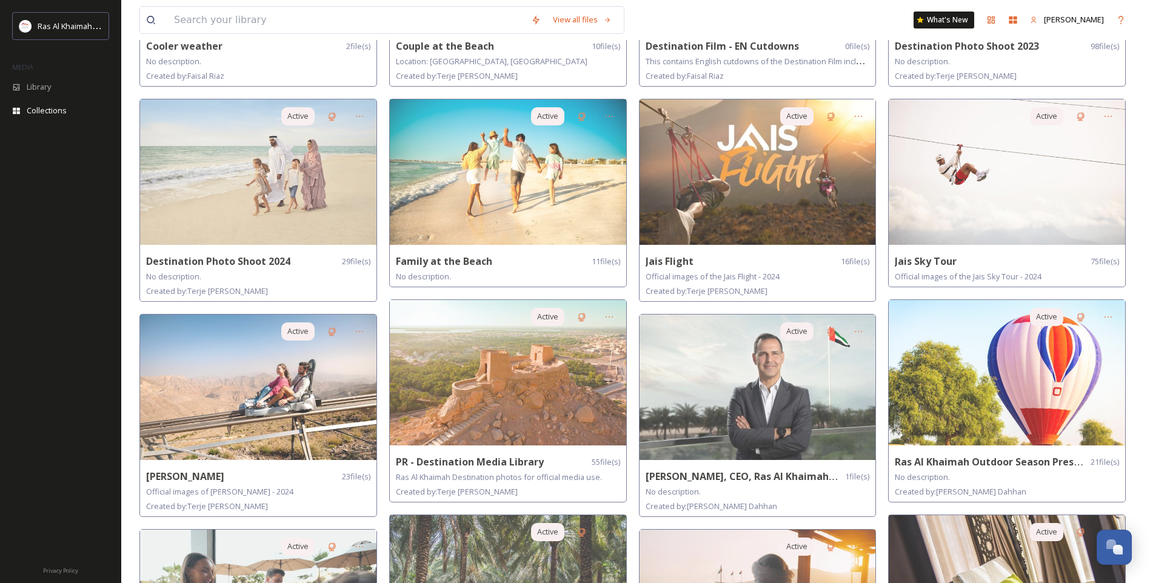
scroll to position [424, 0]
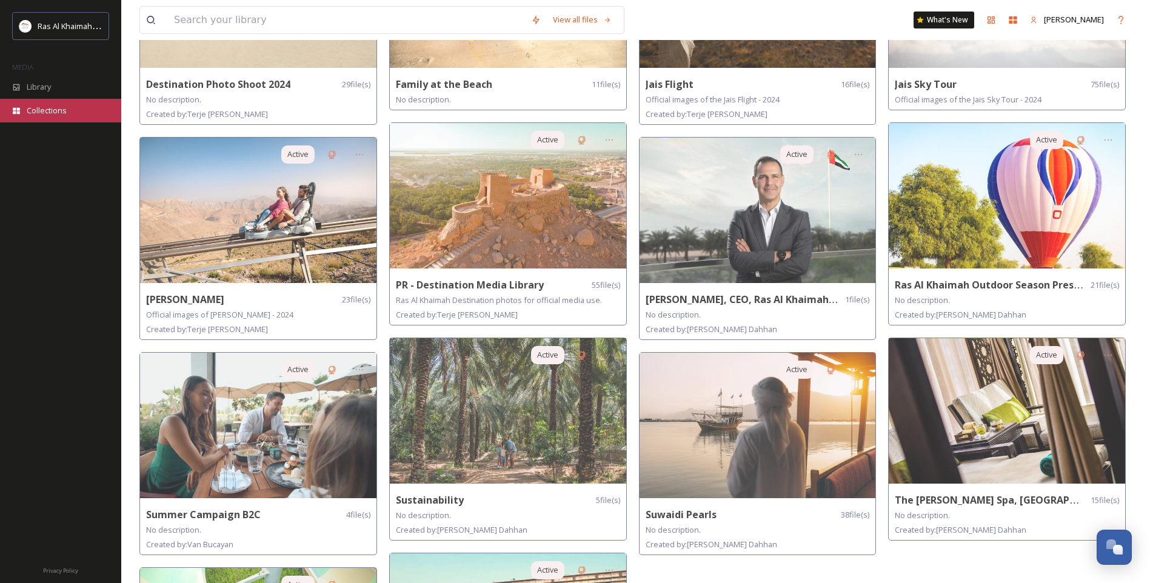
click at [48, 113] on span "Collections" at bounding box center [47, 111] width 40 height 12
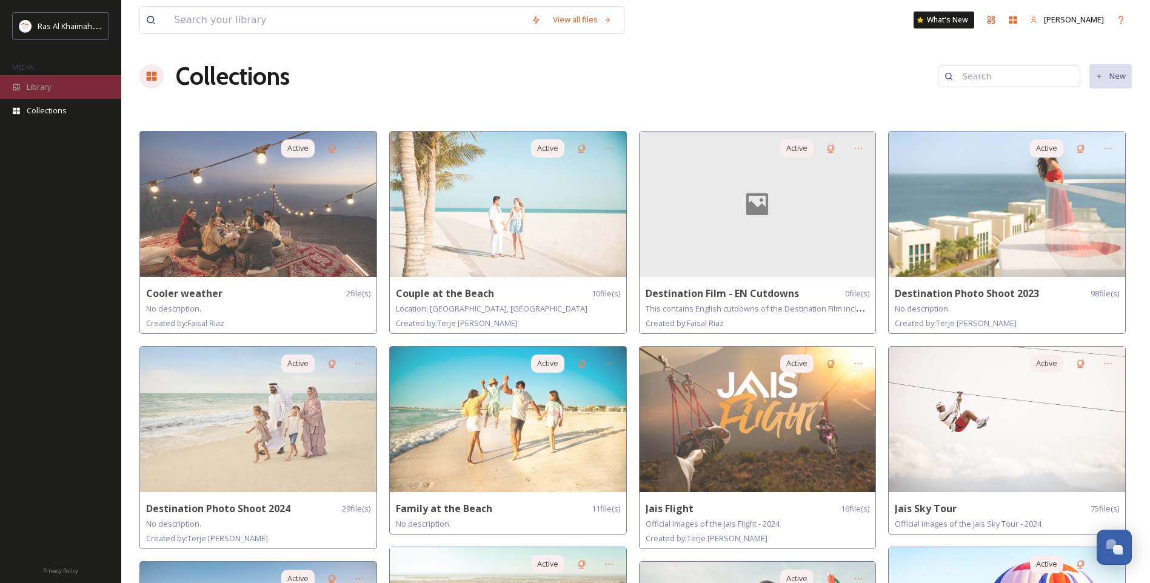
click at [43, 87] on span "Library" at bounding box center [39, 87] width 24 height 12
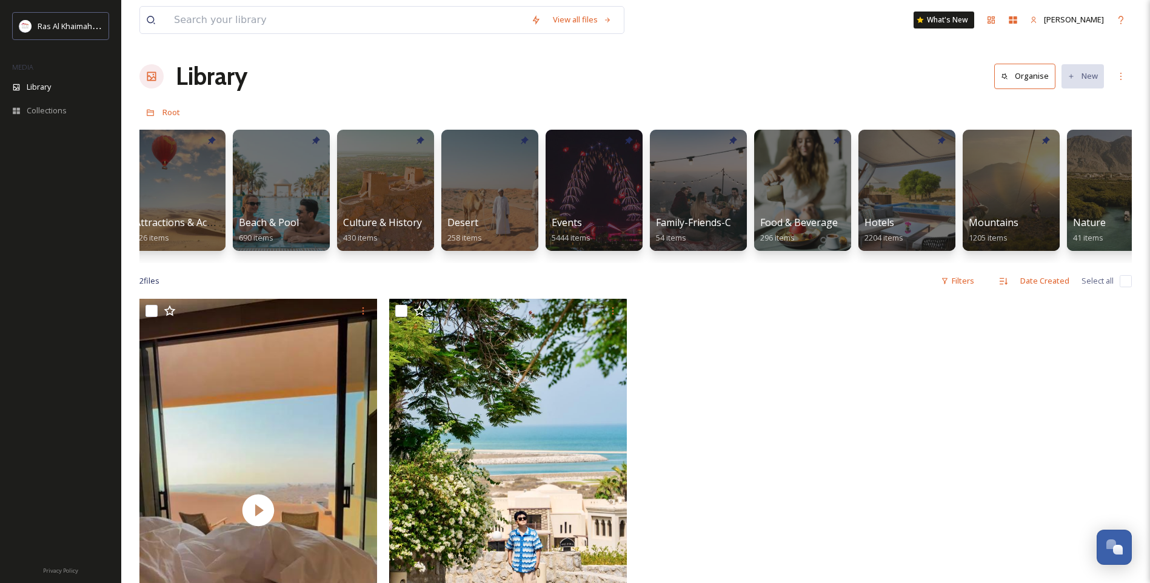
scroll to position [0, 18]
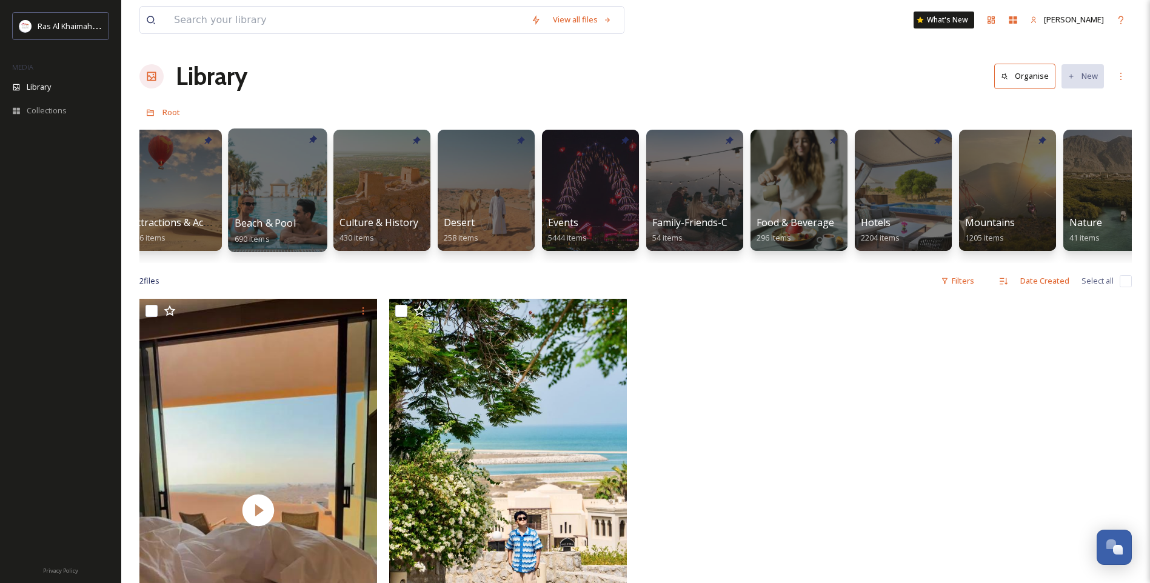
click at [261, 220] on span "Beach & Pool" at bounding box center [265, 222] width 61 height 13
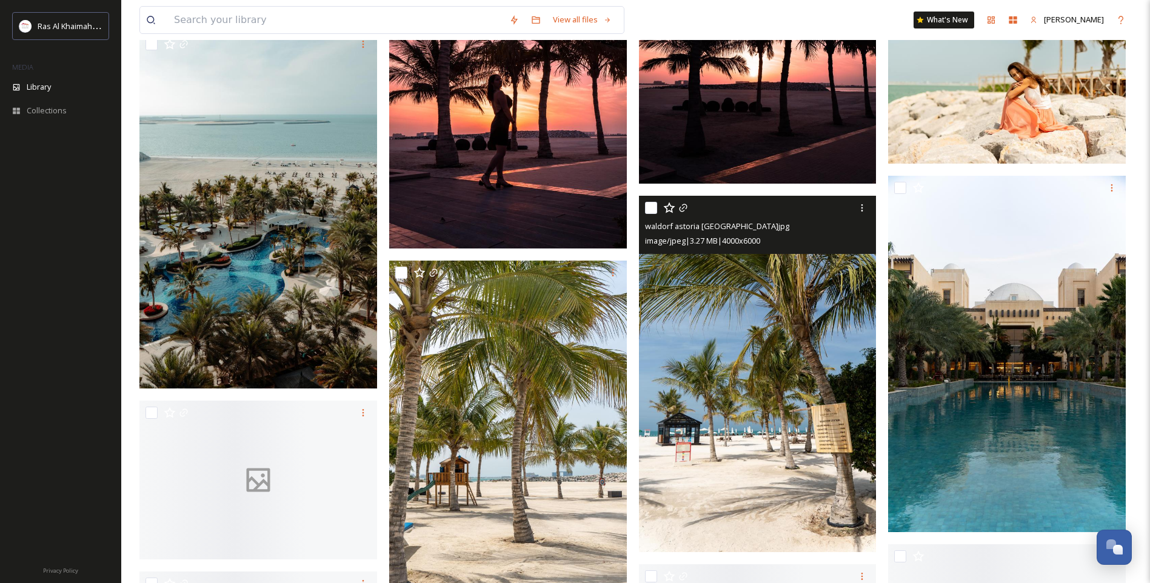
scroll to position [11096, 0]
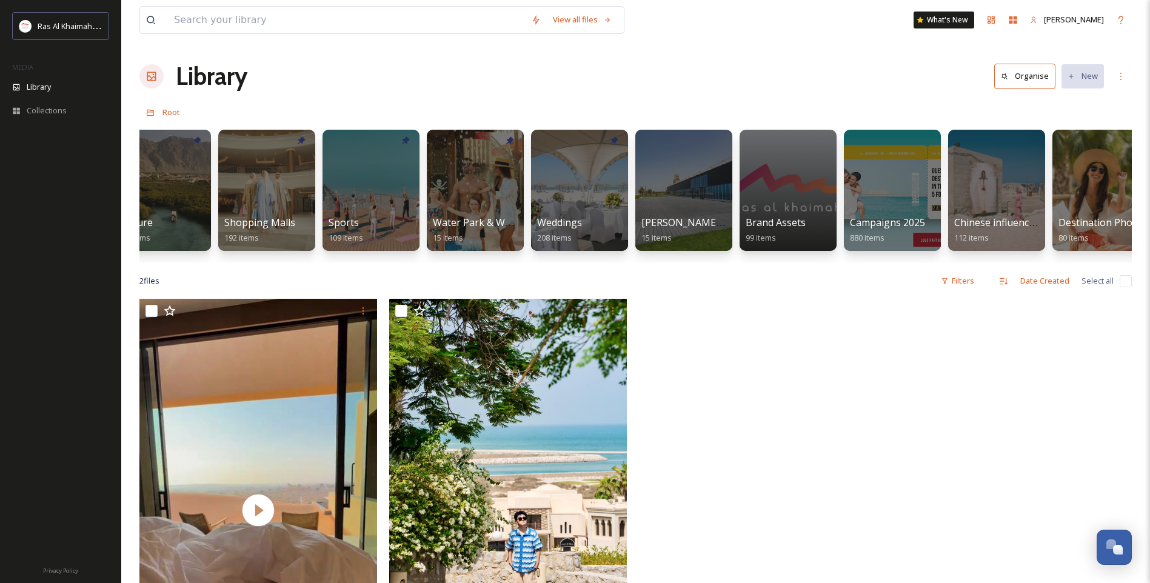
scroll to position [0, 925]
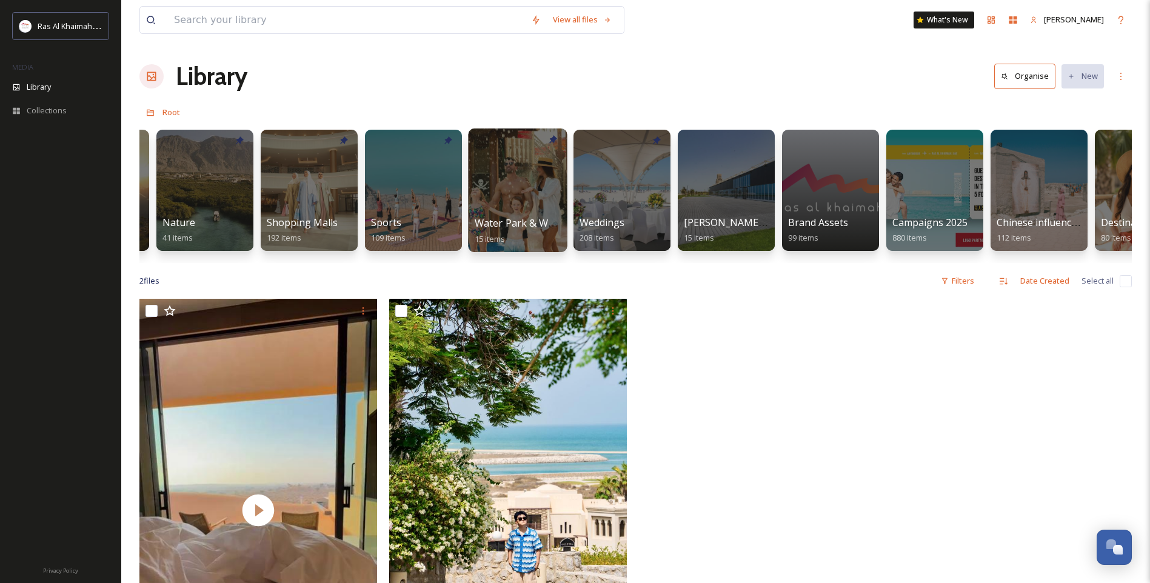
click at [520, 184] on div at bounding box center [517, 191] width 99 height 124
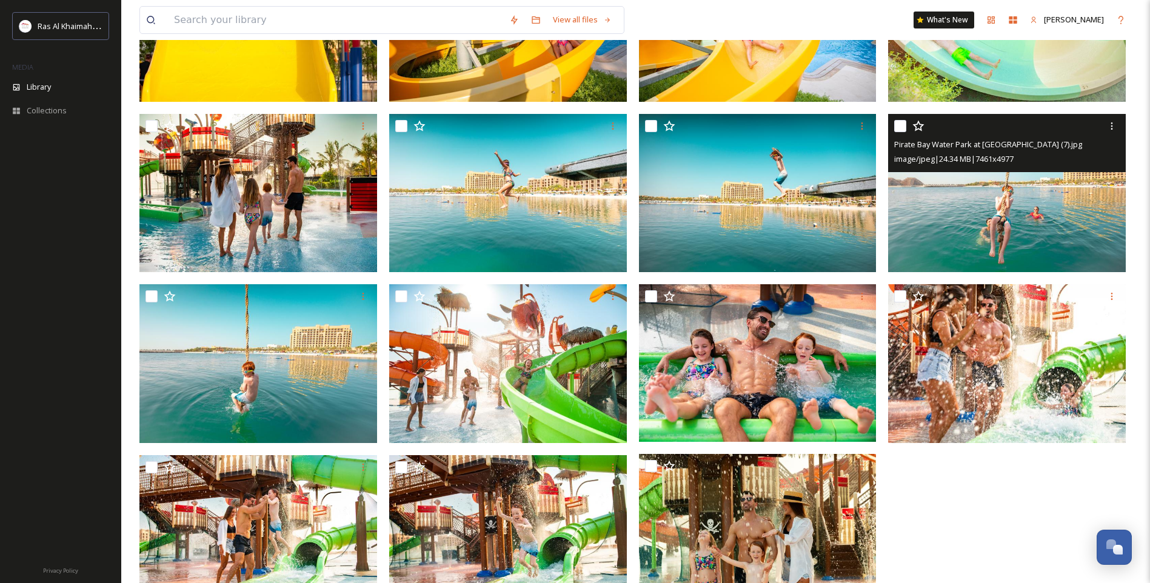
scroll to position [243, 0]
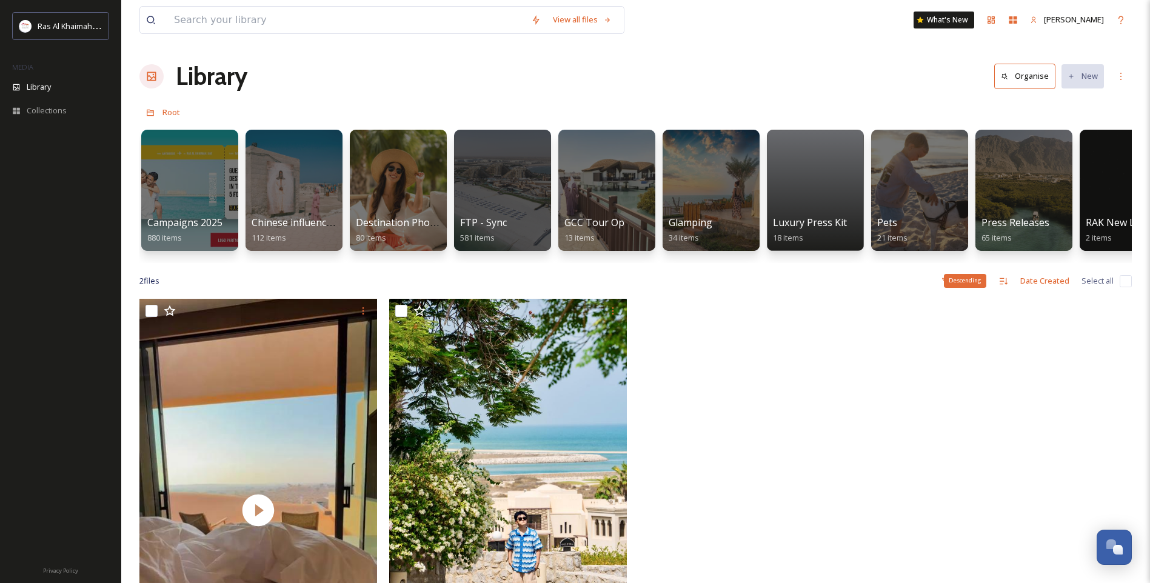
scroll to position [0, 1669]
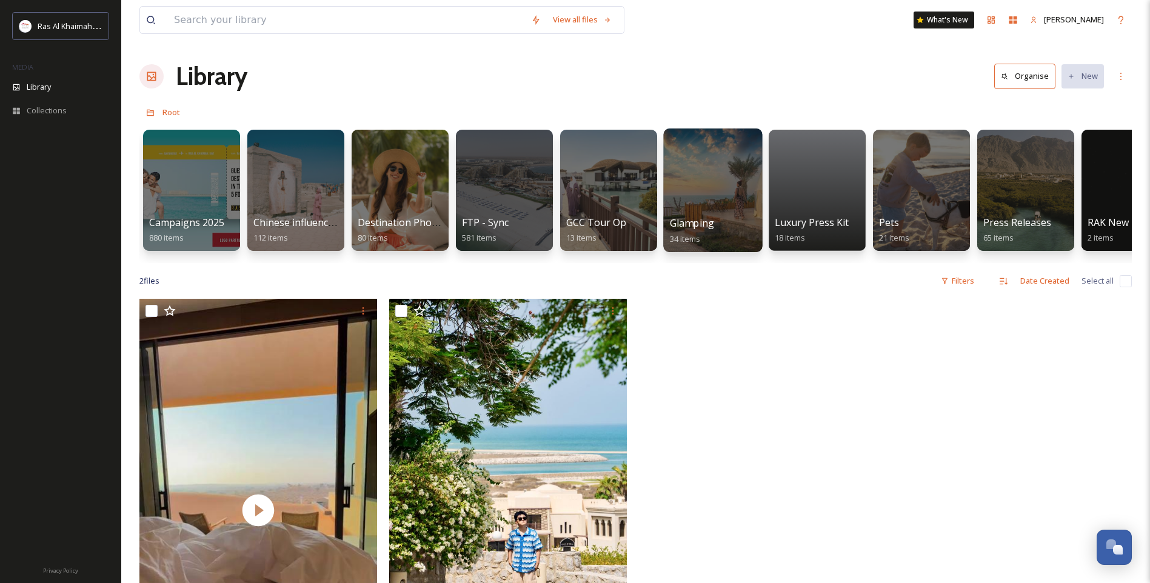
click at [713, 211] on div at bounding box center [712, 191] width 99 height 124
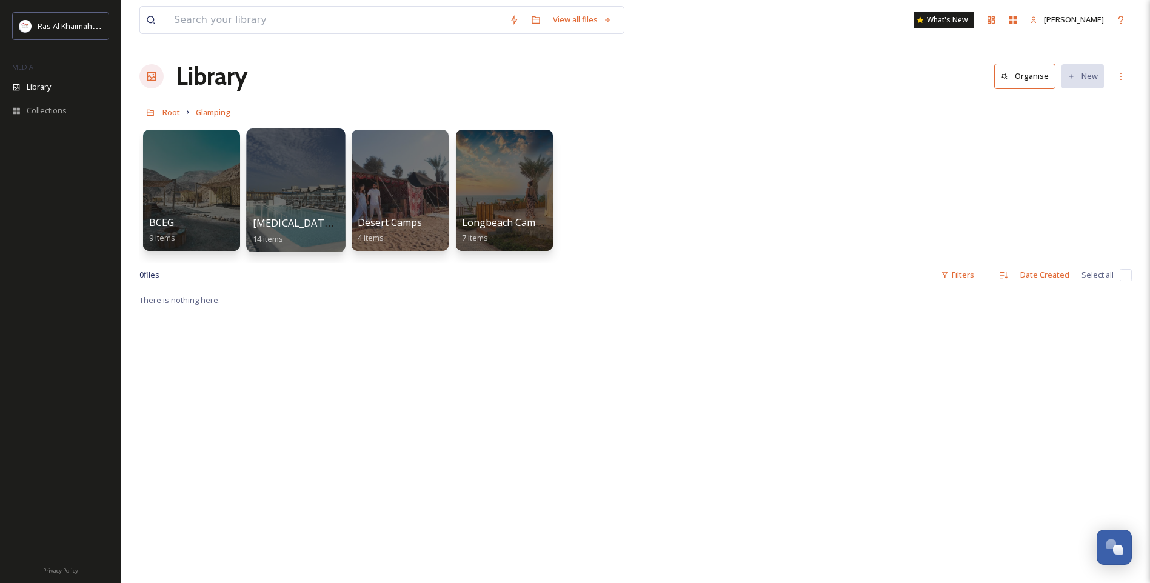
click at [290, 207] on div at bounding box center [295, 191] width 99 height 124
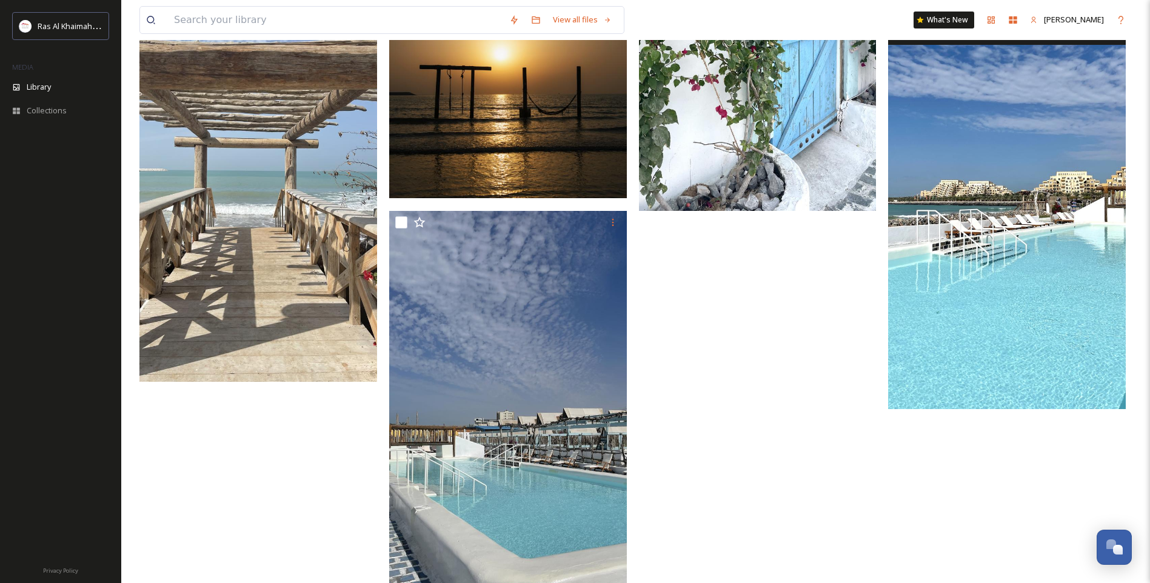
scroll to position [1053, 0]
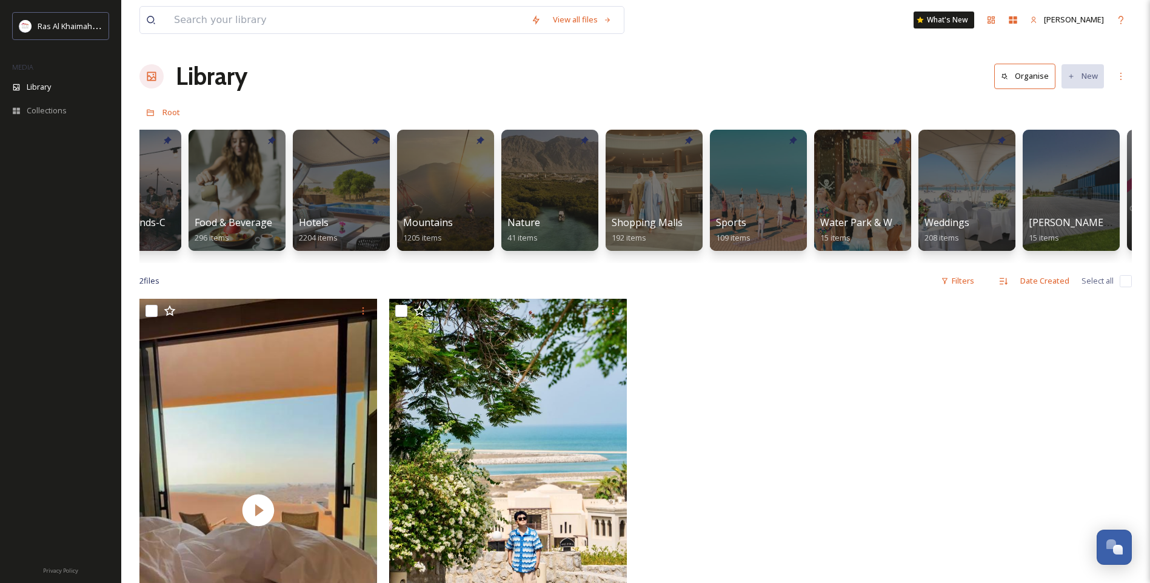
scroll to position [0, 711]
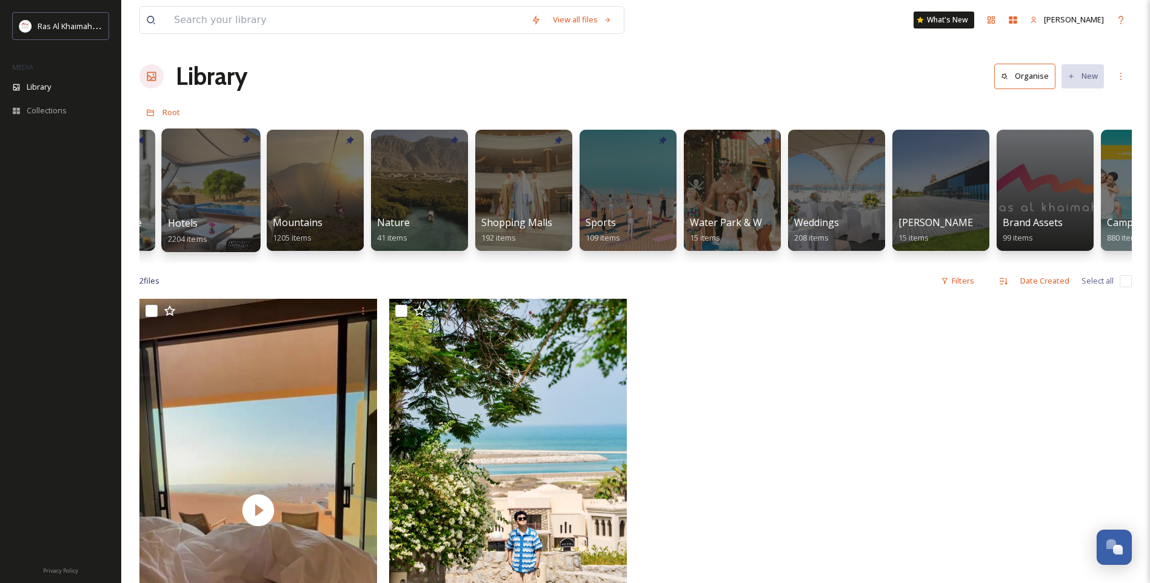
click at [193, 183] on div at bounding box center [210, 191] width 99 height 124
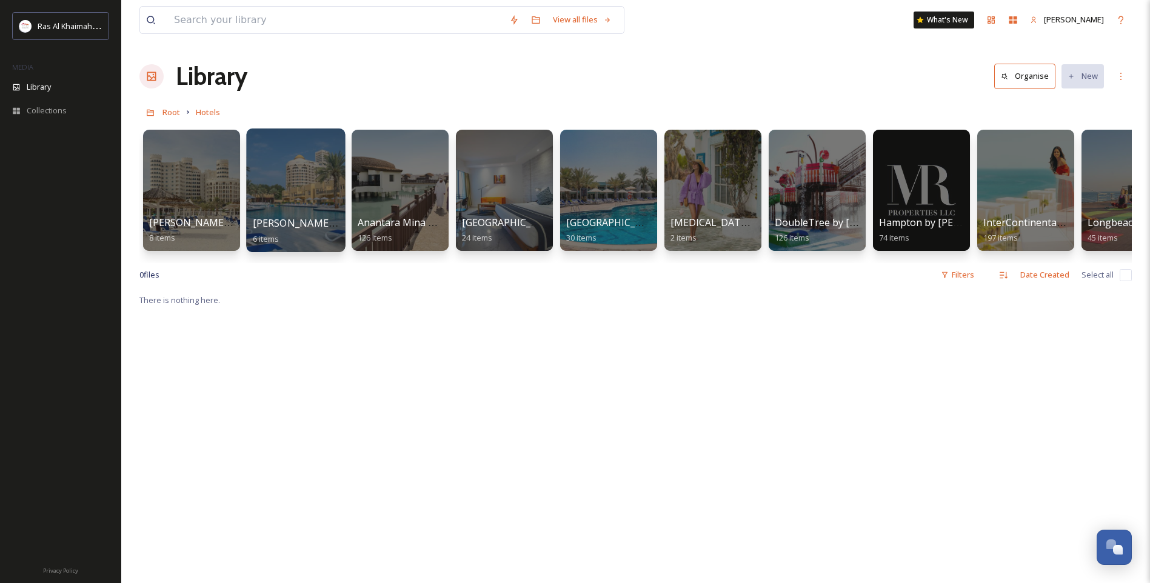
click at [282, 221] on span "[PERSON_NAME][GEOGRAPHIC_DATA]" at bounding box center [342, 222] width 179 height 13
click at [207, 197] on div at bounding box center [191, 191] width 99 height 124
click at [287, 179] on div at bounding box center [295, 191] width 99 height 124
click at [392, 199] on div at bounding box center [399, 191] width 99 height 124
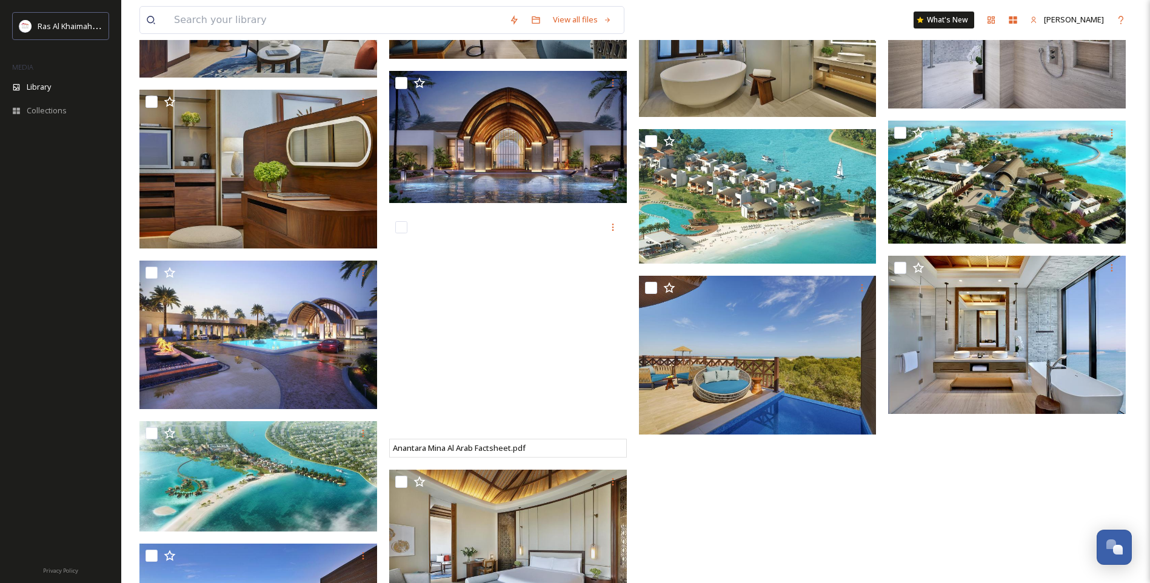
scroll to position [4366, 0]
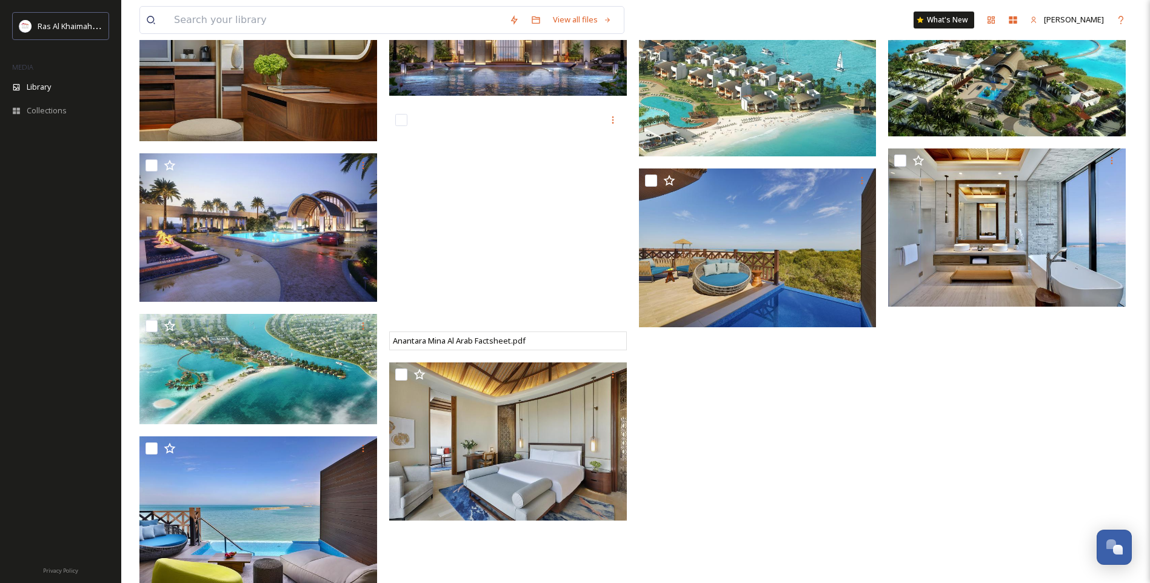
scroll to position [4438, 0]
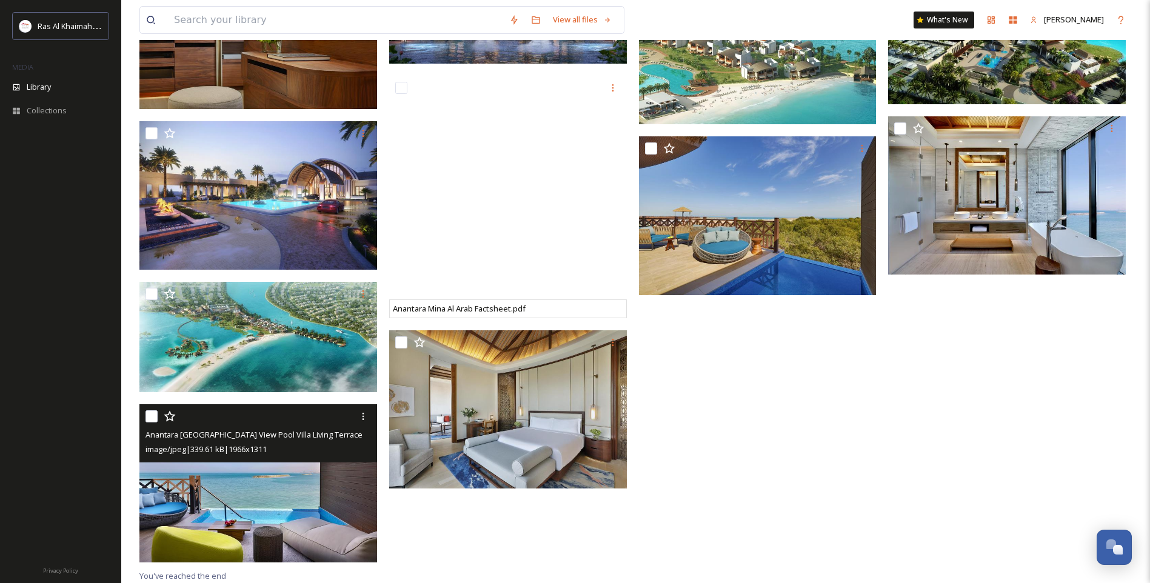
click at [289, 461] on div "Anantara [GEOGRAPHIC_DATA] View Pool Villa Living Terrace.jpg image/jpeg | 339.…" at bounding box center [258, 433] width 238 height 58
click at [303, 492] on img at bounding box center [258, 483] width 238 height 159
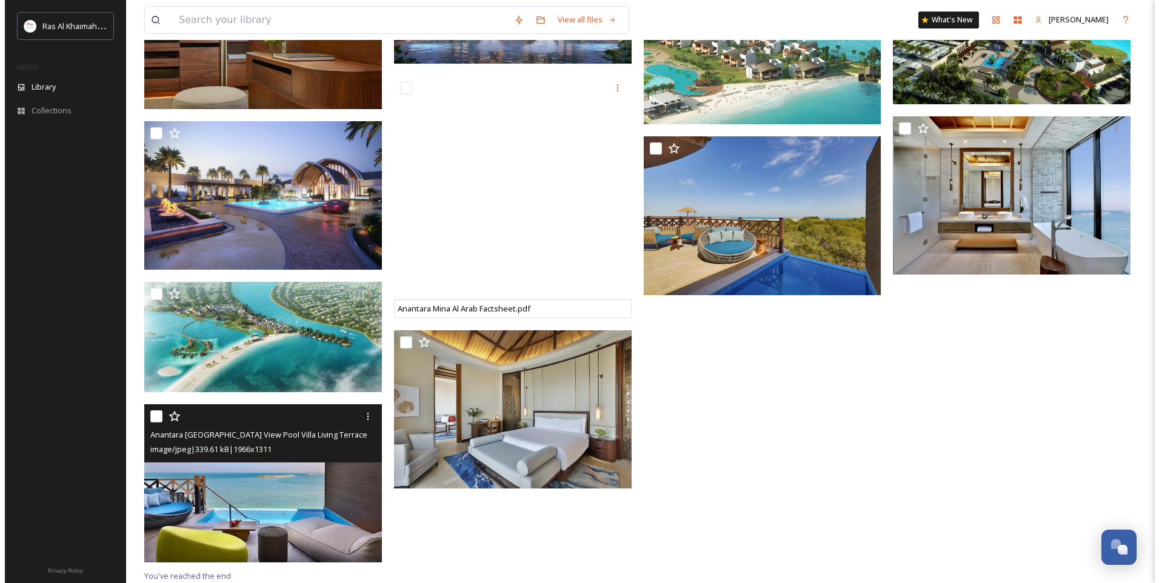
scroll to position [4364, 0]
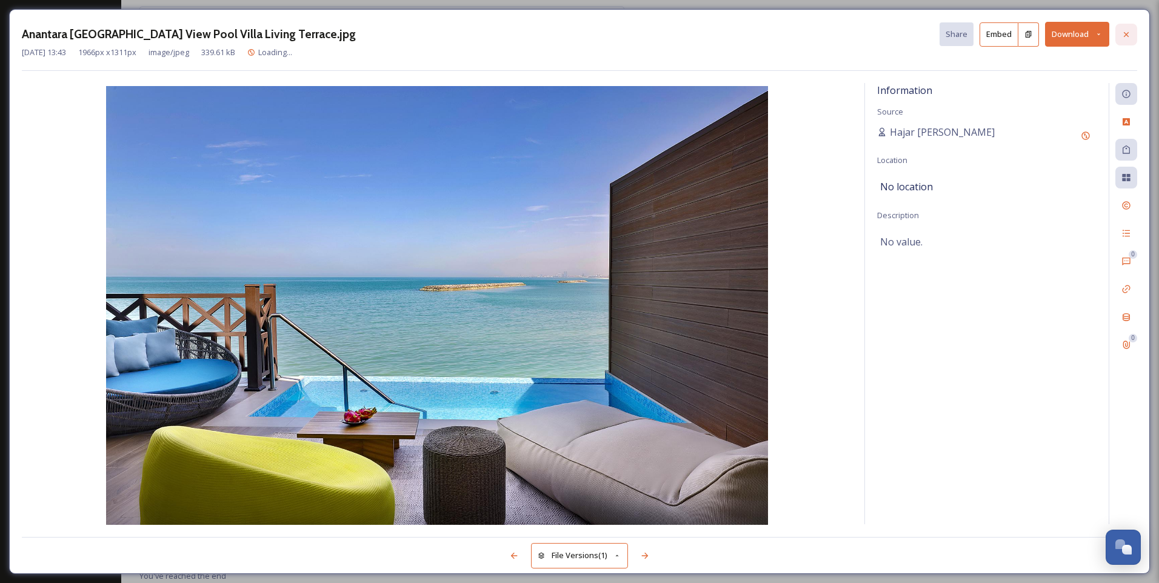
click at [1128, 38] on icon at bounding box center [1127, 35] width 10 height 10
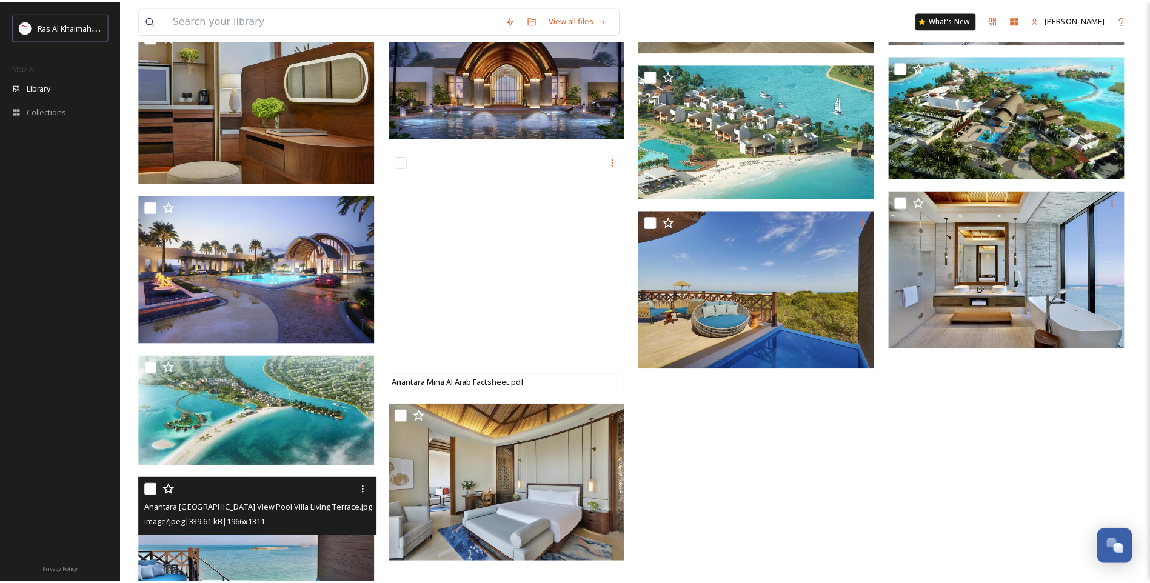
scroll to position [4438, 0]
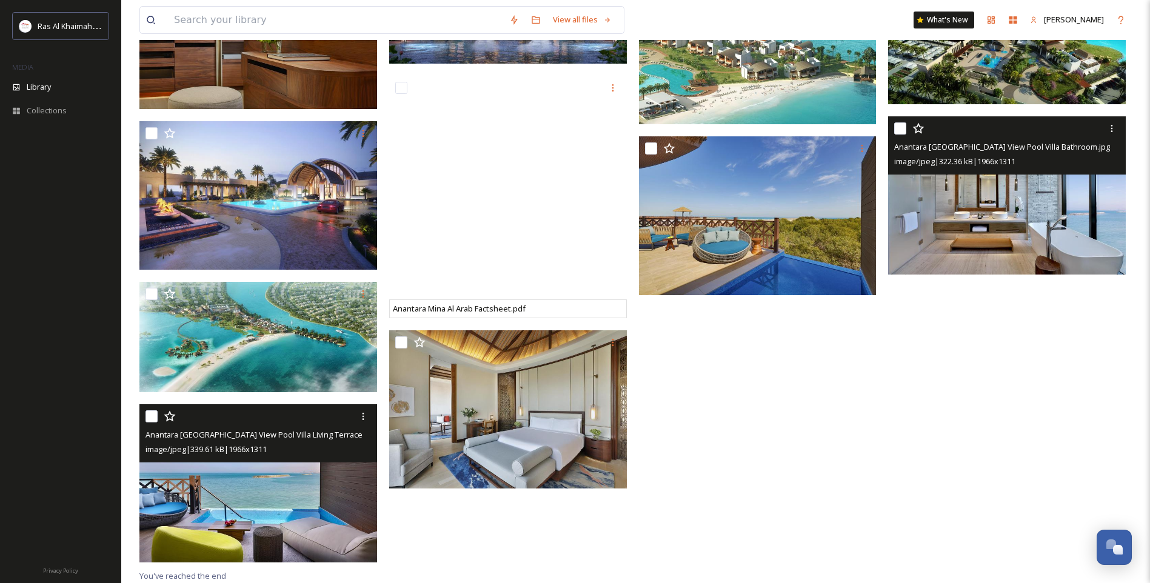
click at [988, 222] on img at bounding box center [1007, 195] width 238 height 159
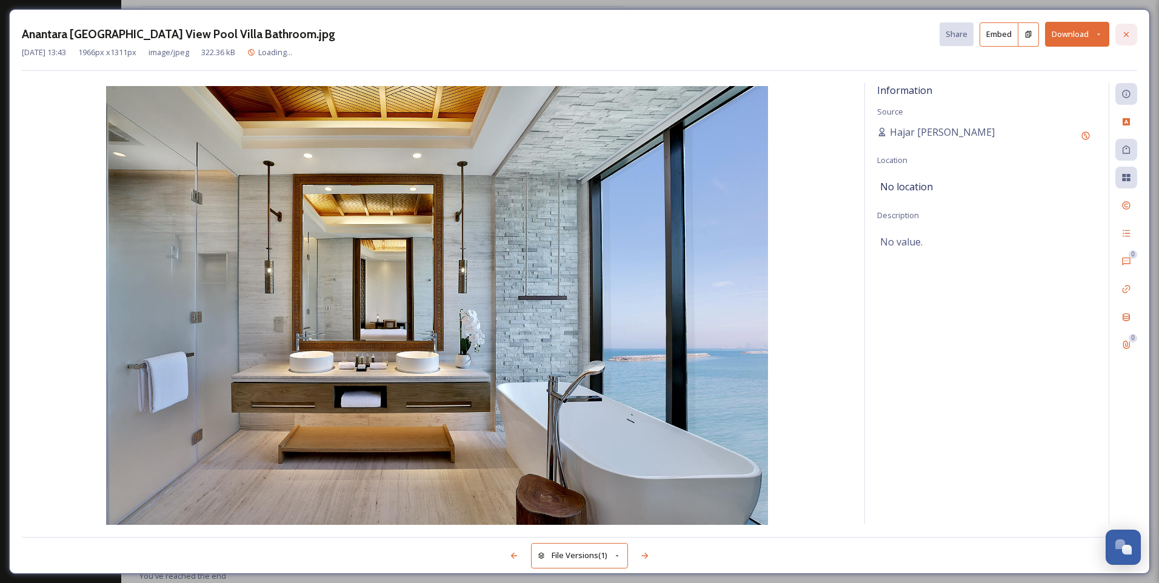
click at [1128, 36] on icon at bounding box center [1126, 34] width 5 height 5
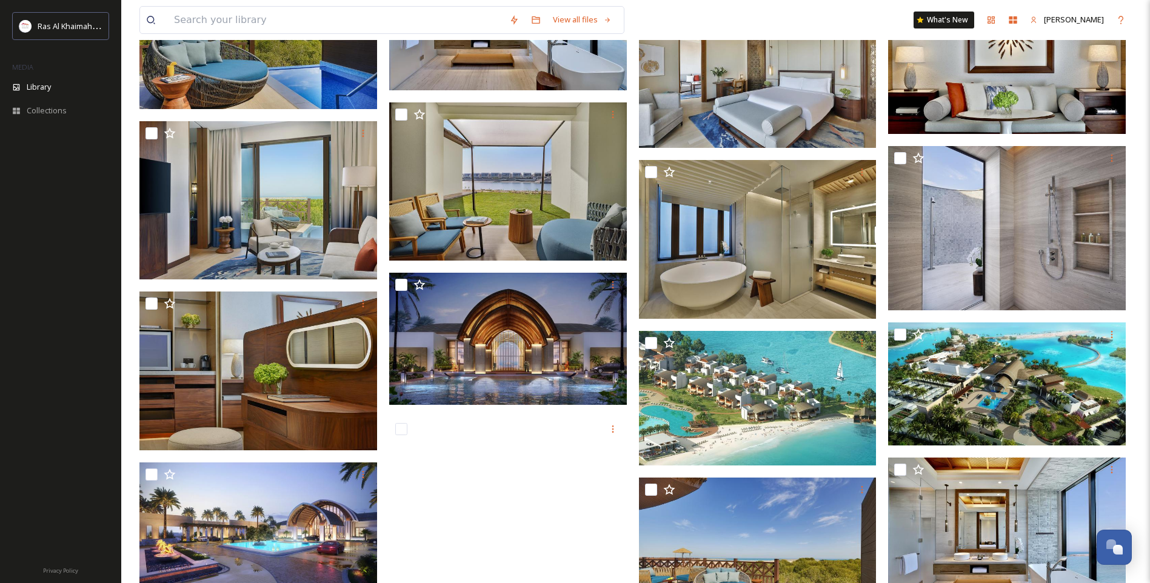
scroll to position [4074, 0]
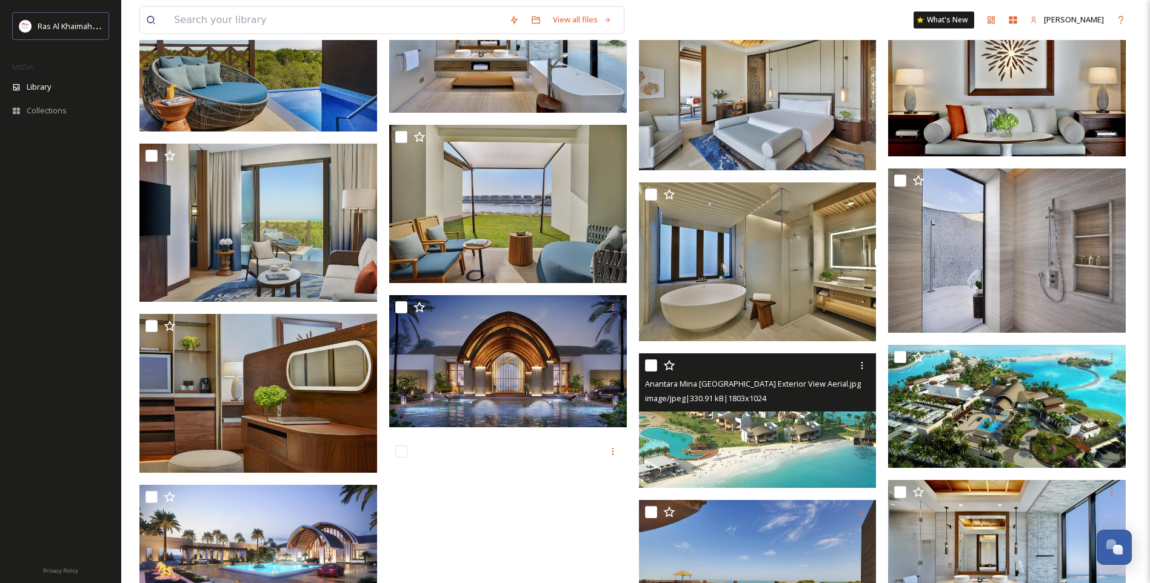
click at [774, 425] on img at bounding box center [758, 420] width 238 height 135
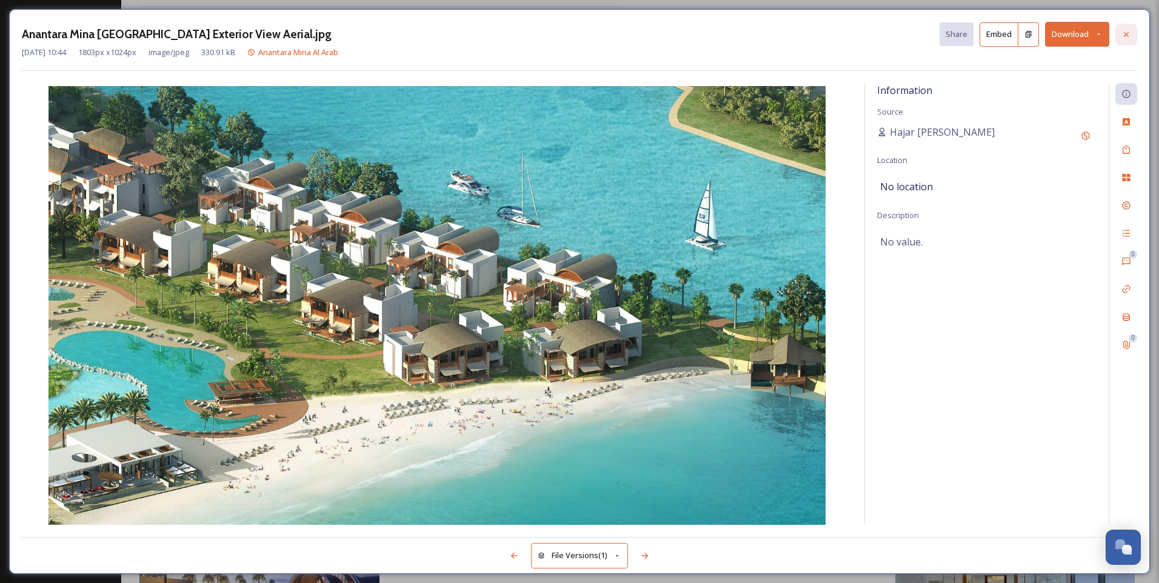
click at [1127, 35] on icon at bounding box center [1127, 35] width 10 height 10
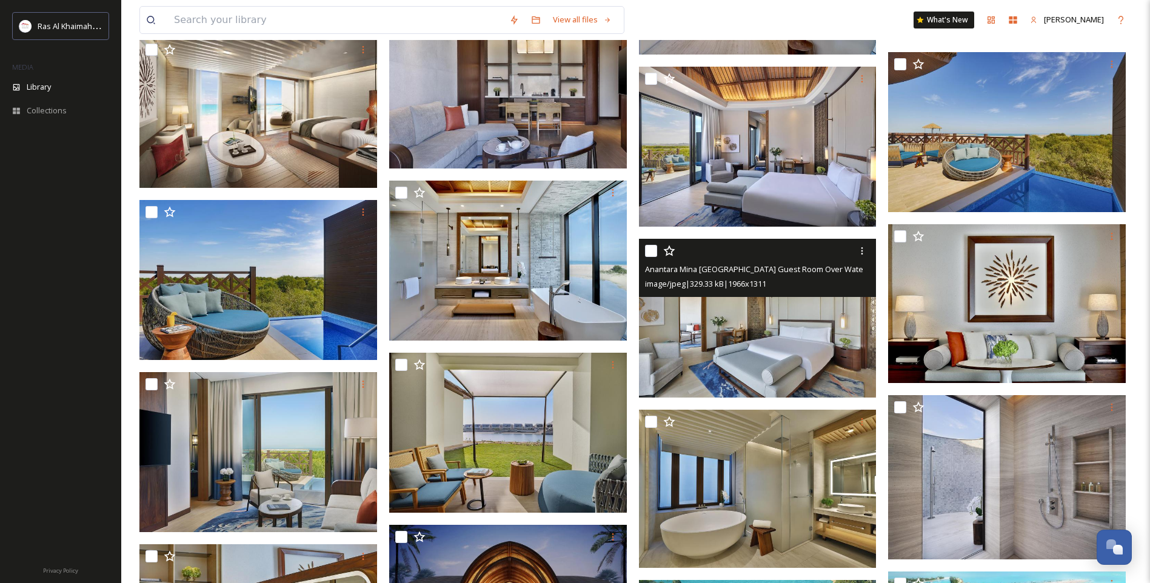
scroll to position [3831, 0]
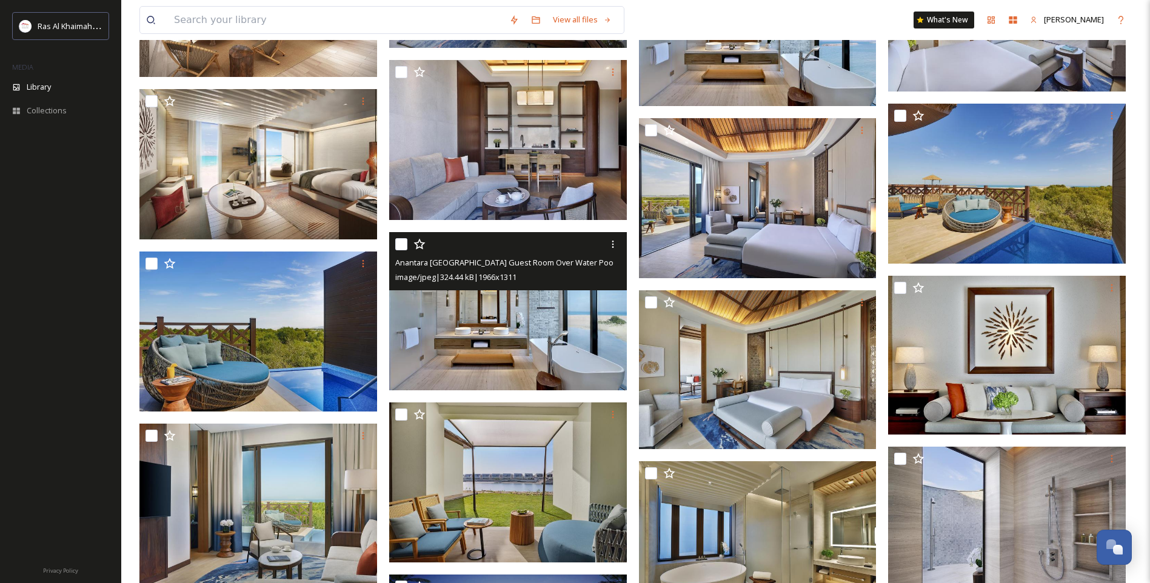
click at [494, 338] on img at bounding box center [508, 311] width 238 height 159
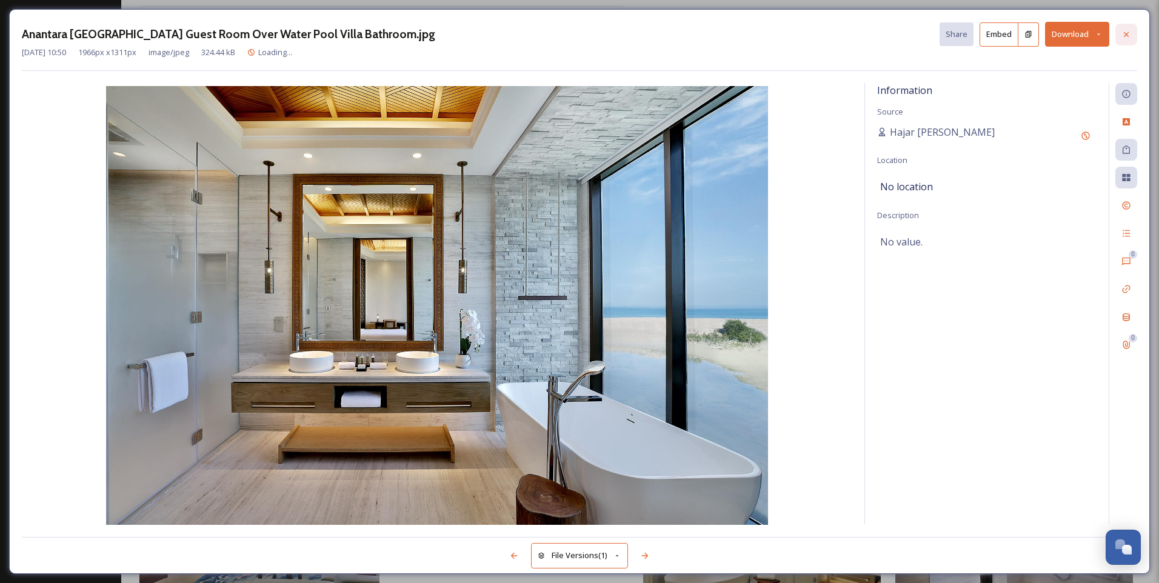
click at [1128, 36] on icon at bounding box center [1126, 34] width 5 height 5
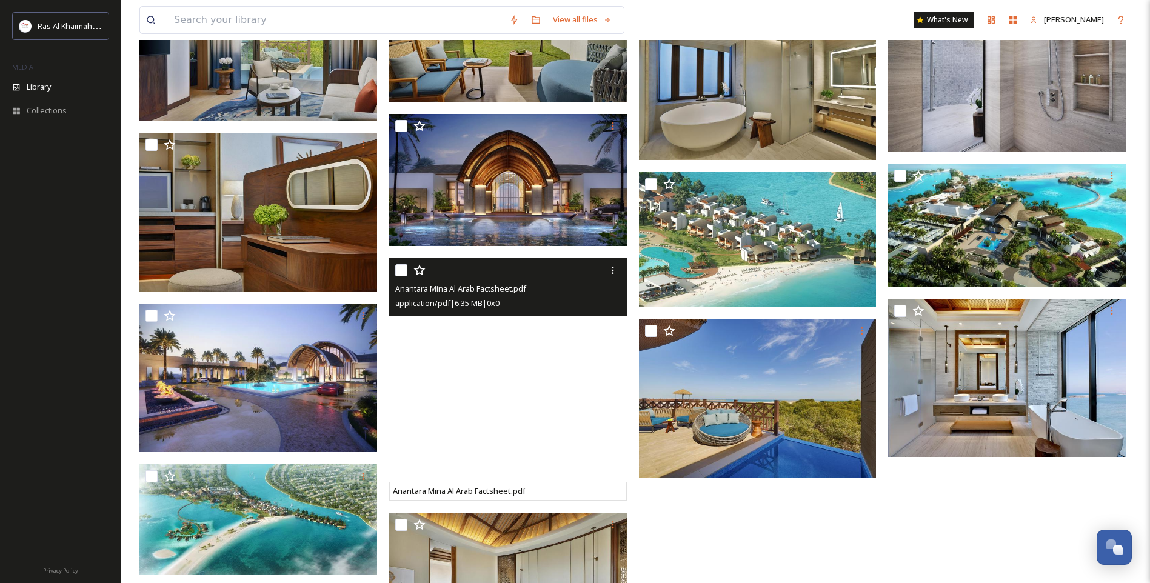
scroll to position [4256, 0]
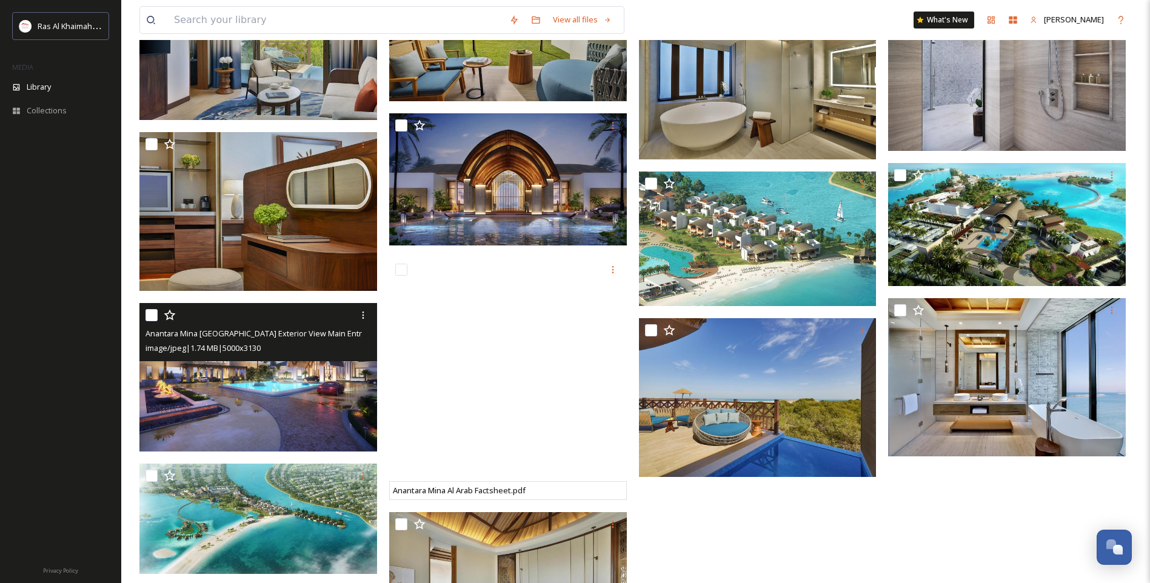
click at [295, 385] on img at bounding box center [258, 377] width 238 height 149
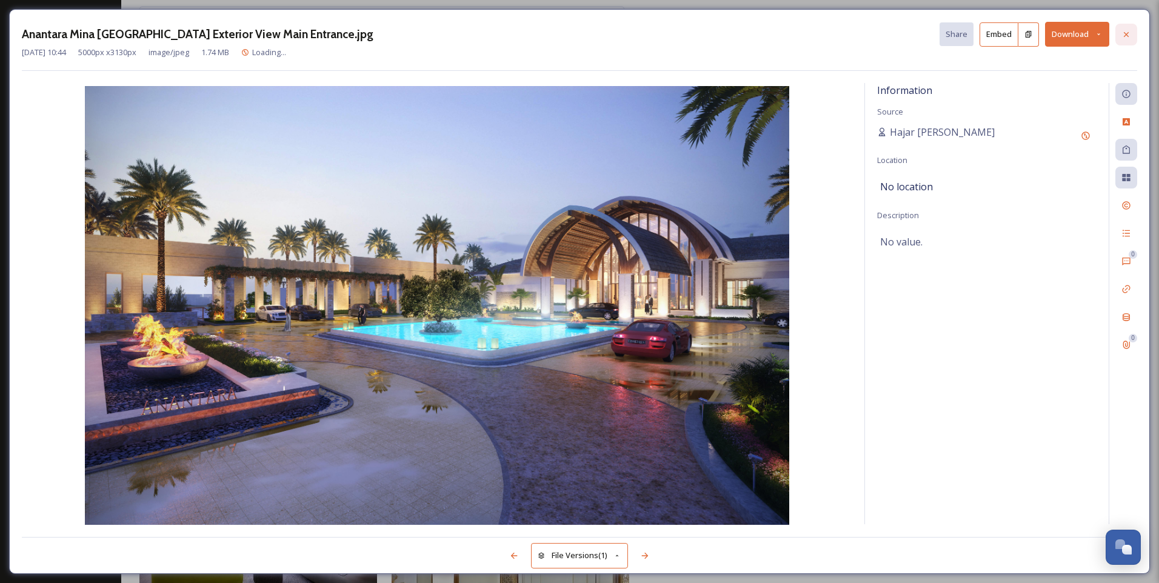
click at [1125, 31] on icon at bounding box center [1127, 35] width 10 height 10
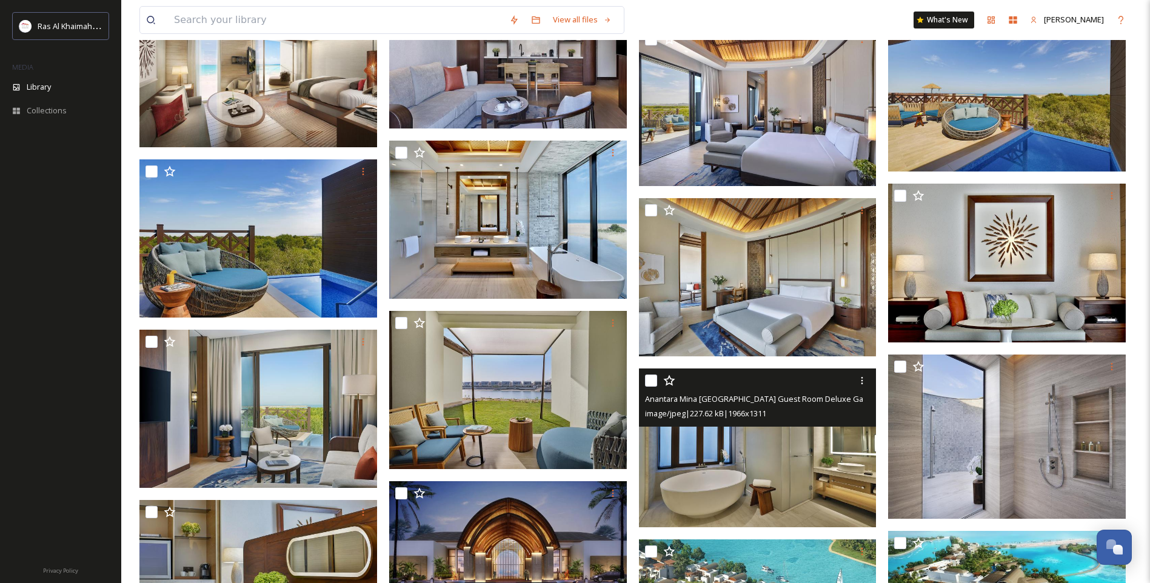
scroll to position [3953, 0]
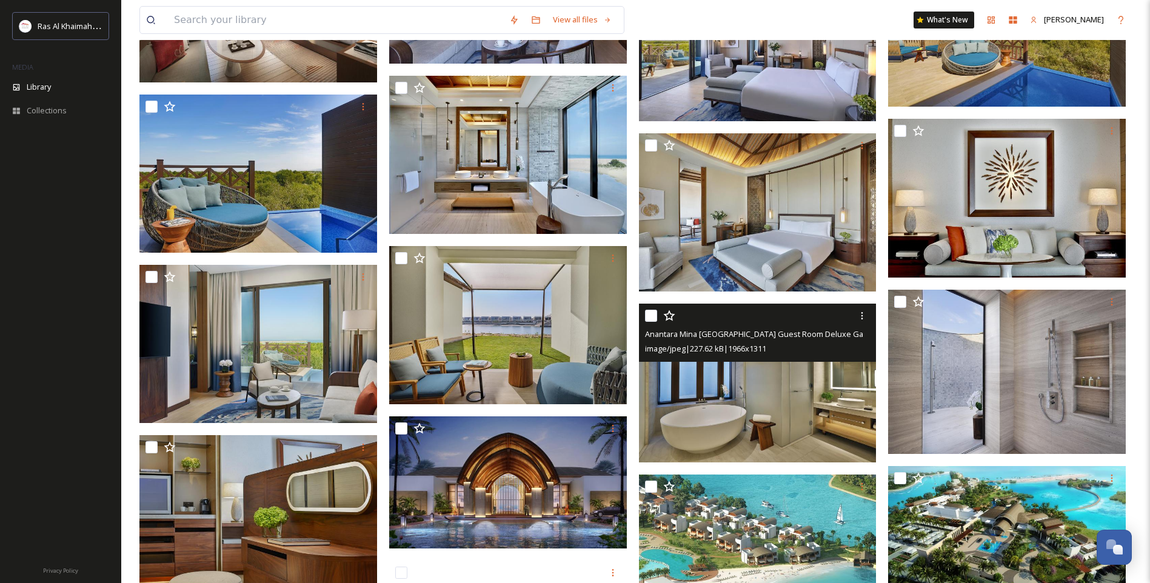
click at [766, 409] on img at bounding box center [758, 383] width 238 height 159
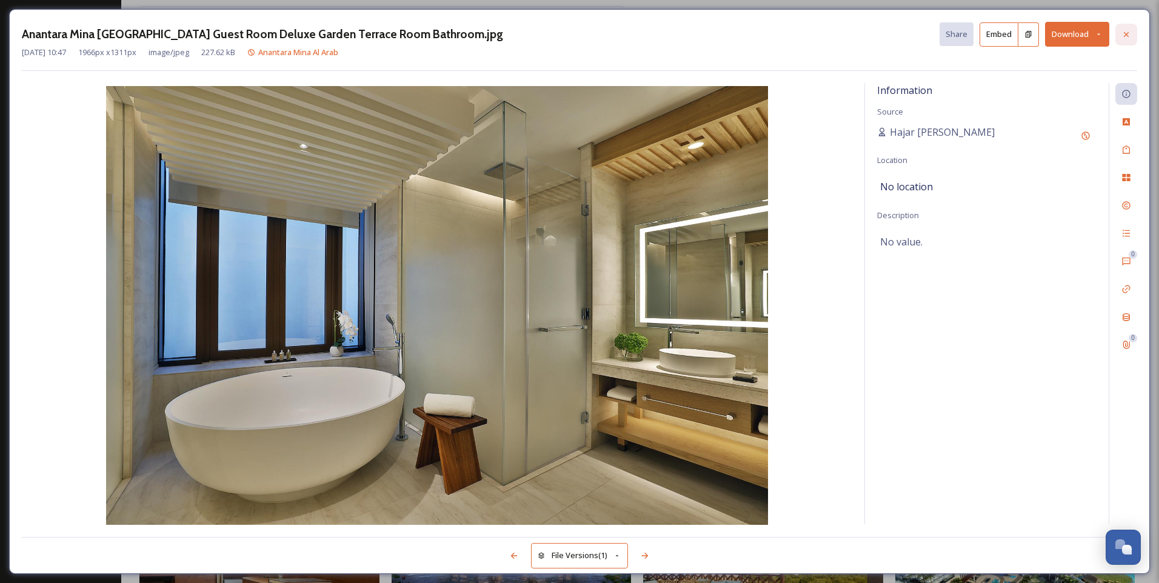
click at [1131, 33] on icon at bounding box center [1127, 35] width 10 height 10
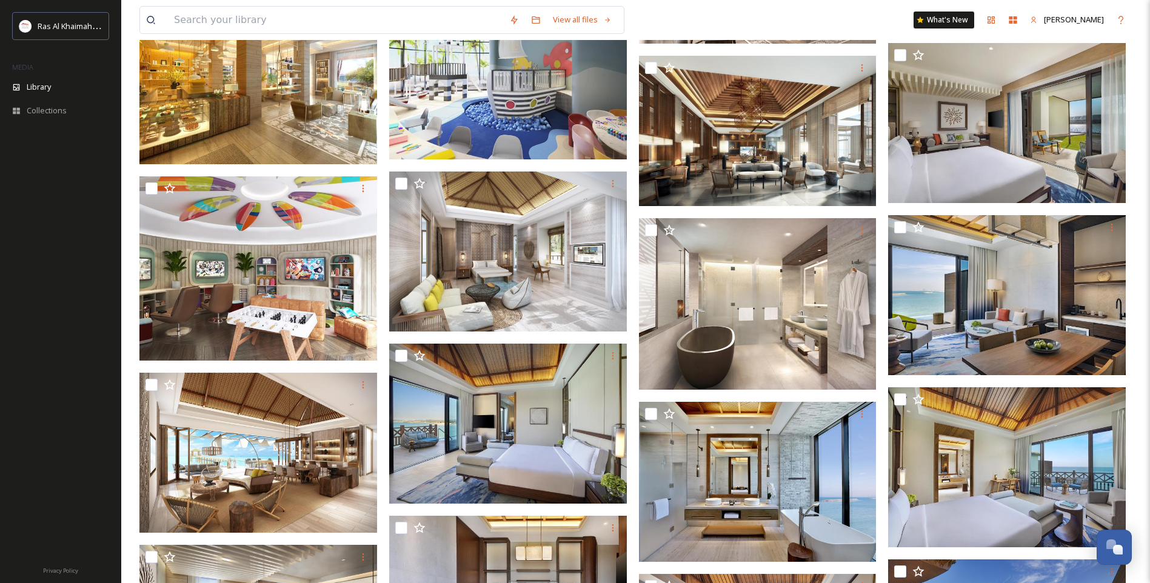
scroll to position [3346, 0]
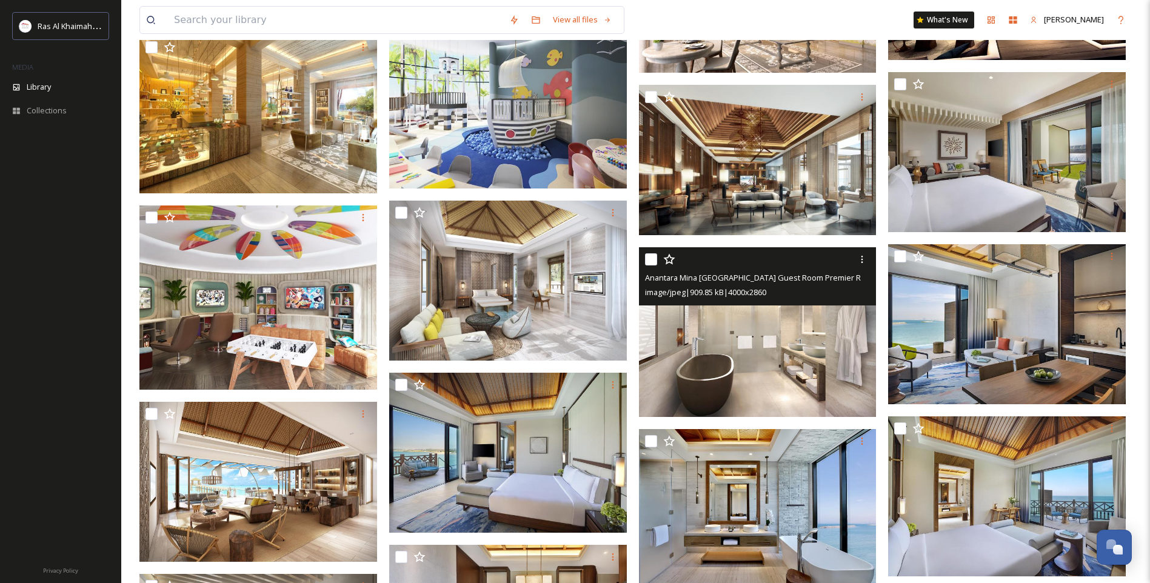
click at [750, 375] on img at bounding box center [758, 332] width 238 height 170
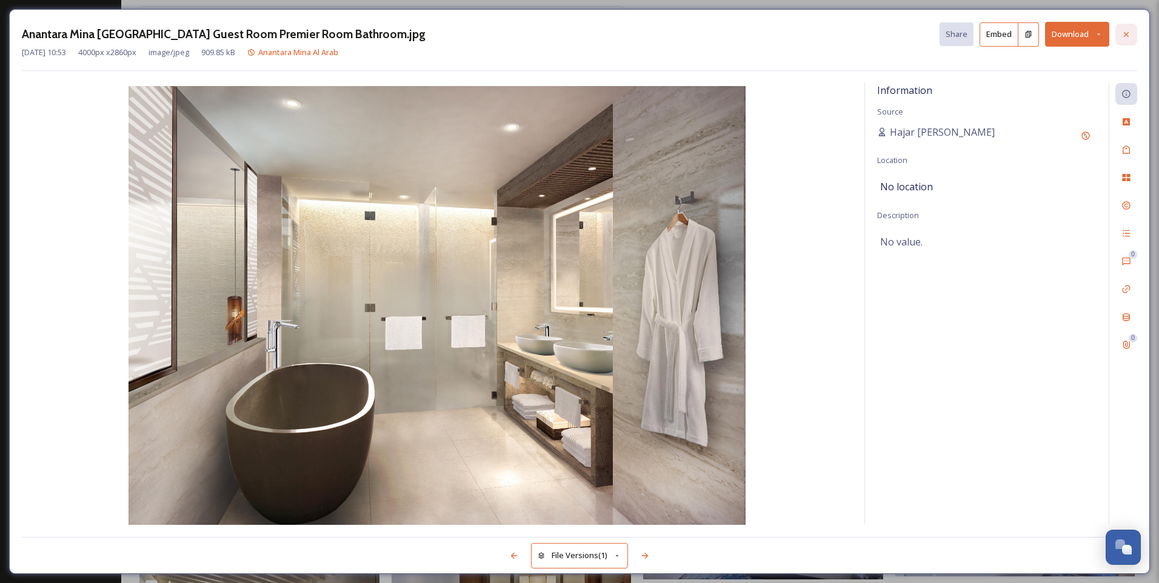
click at [1125, 32] on icon at bounding box center [1127, 35] width 10 height 10
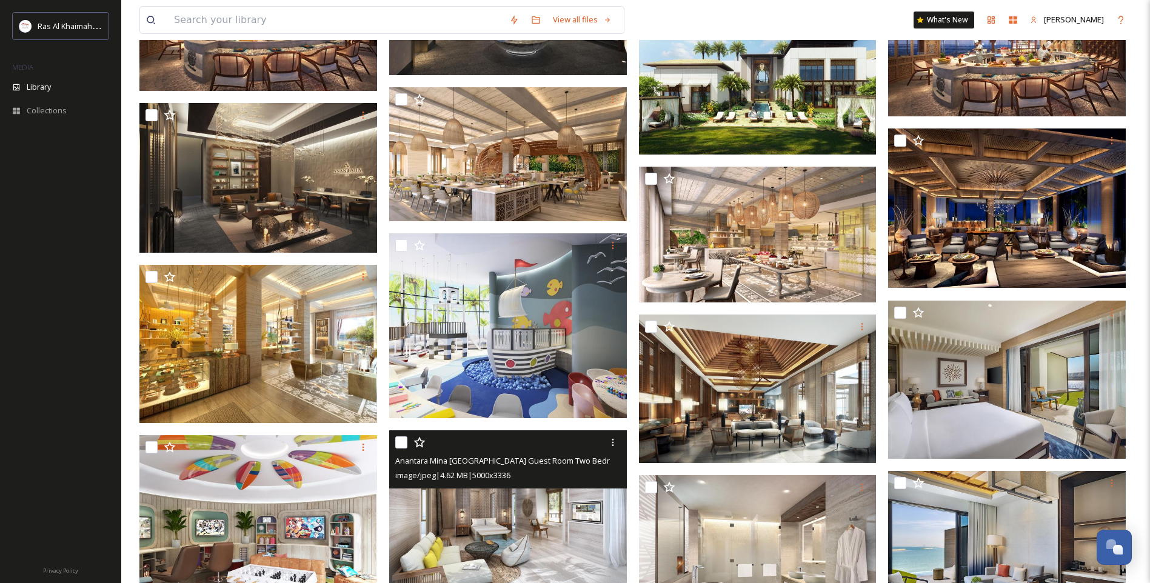
scroll to position [3104, 0]
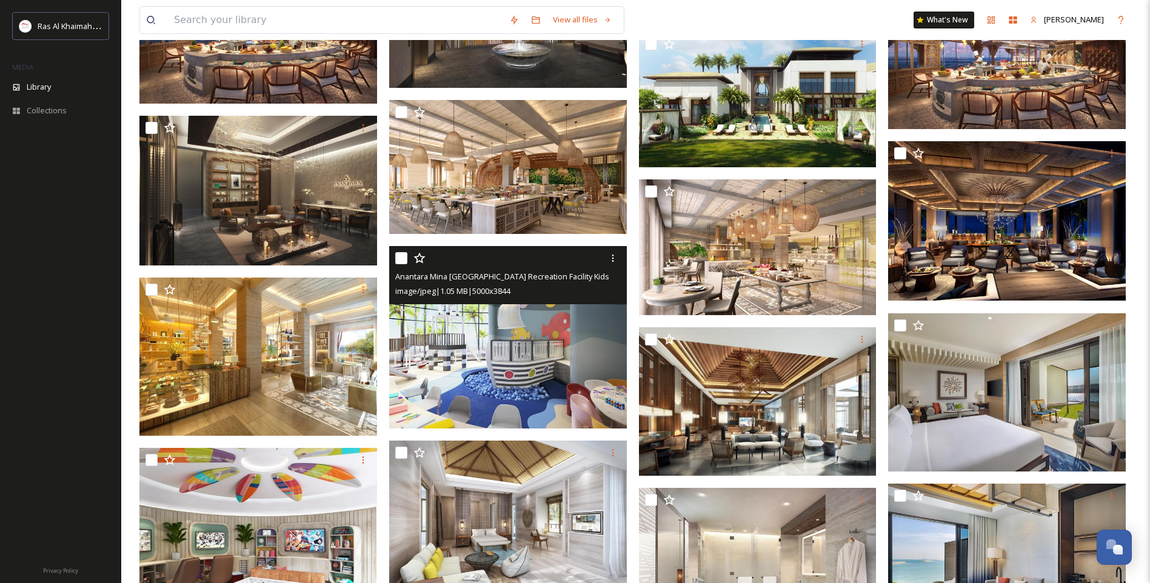
click at [520, 344] on img at bounding box center [508, 337] width 238 height 183
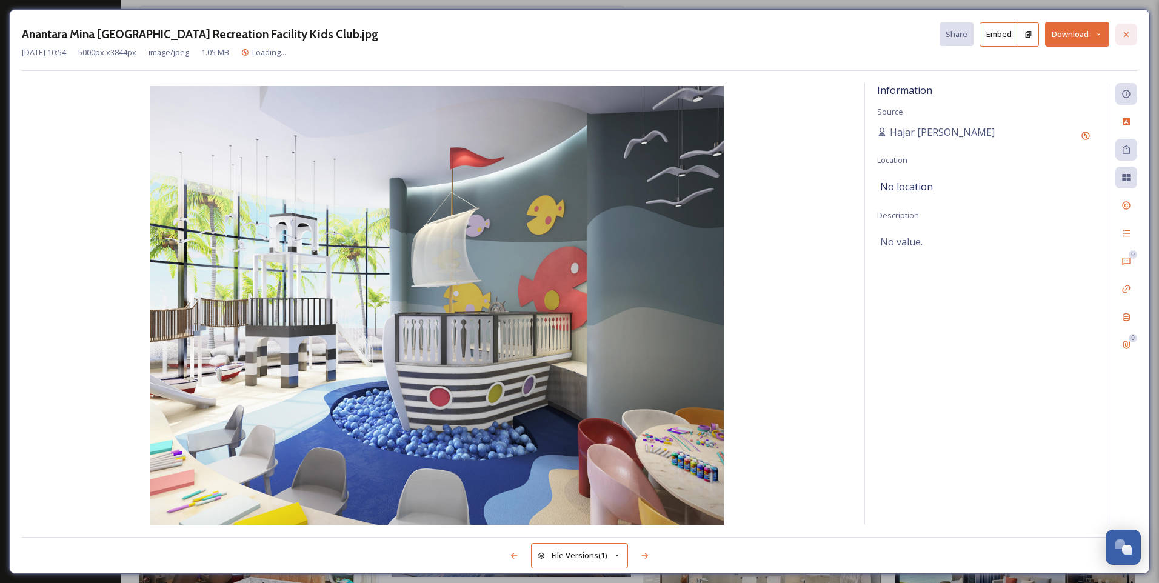
click at [1125, 33] on icon at bounding box center [1126, 34] width 5 height 5
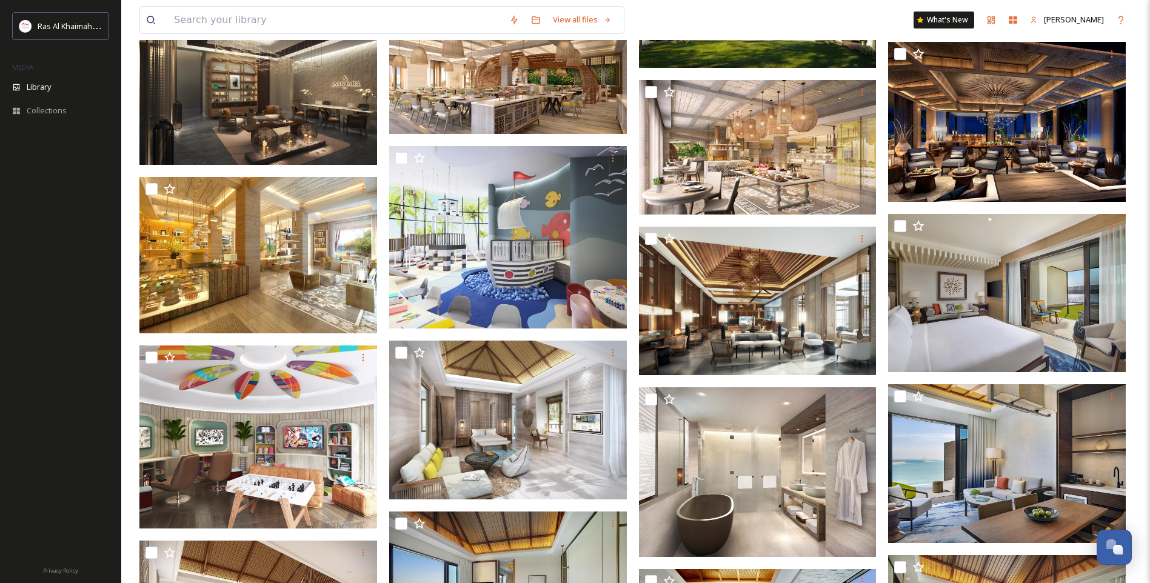
scroll to position [3104, 0]
